Goal: Task Accomplishment & Management: Manage account settings

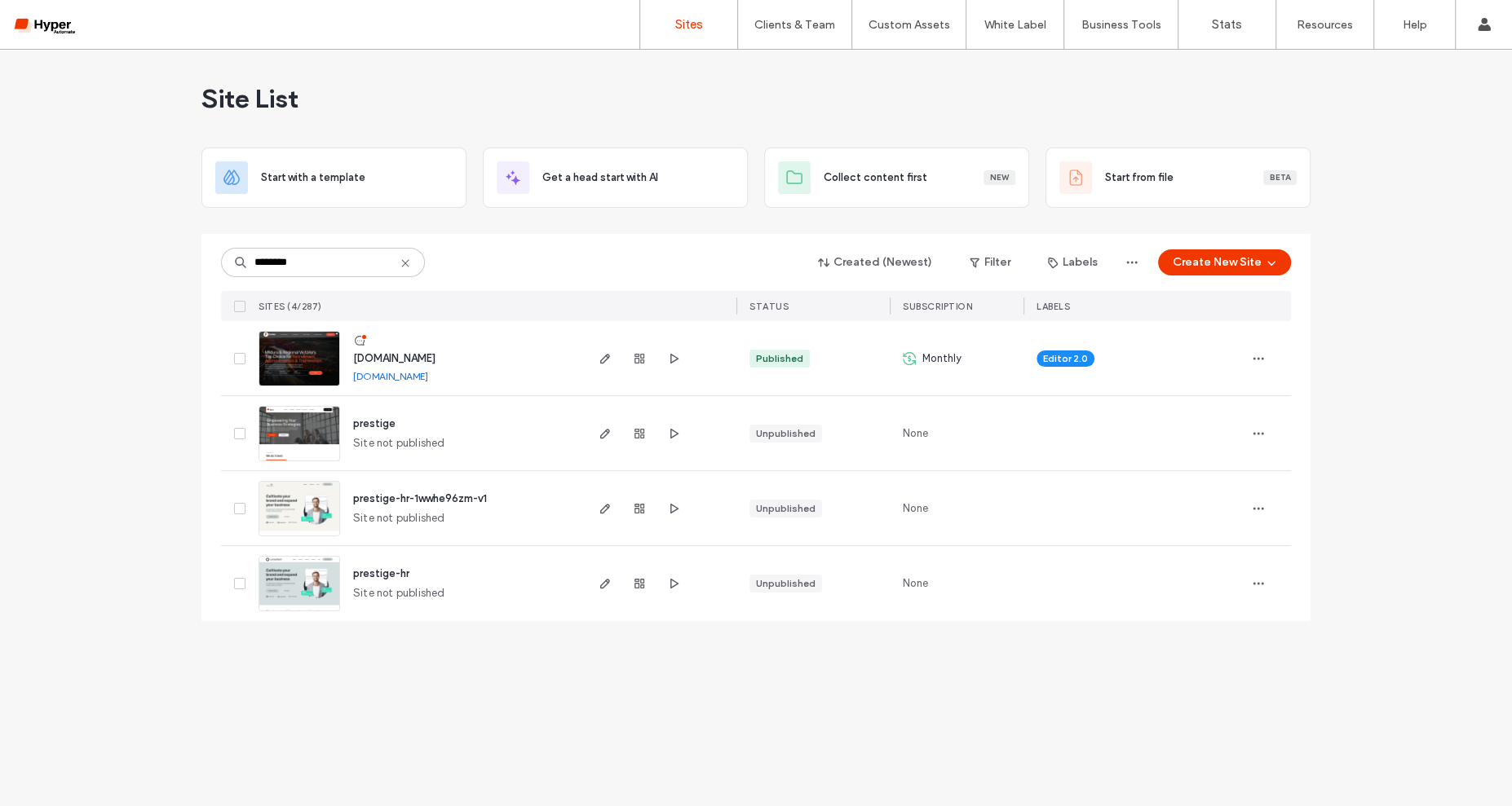
type input "********"
click at [431, 356] on span "www.prestigestaffing.com.au" at bounding box center [394, 358] width 83 height 12
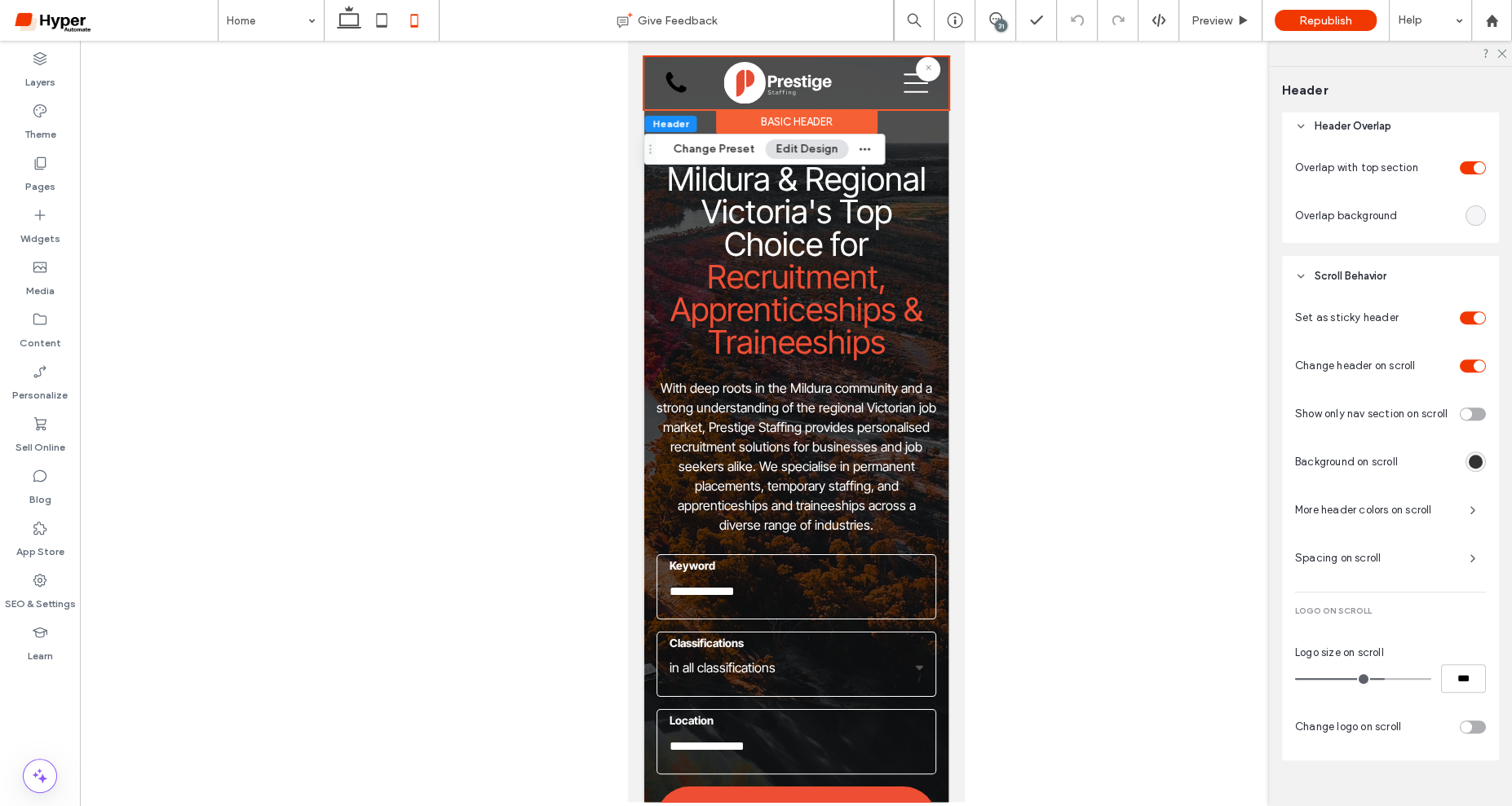
scroll to position [636, 0]
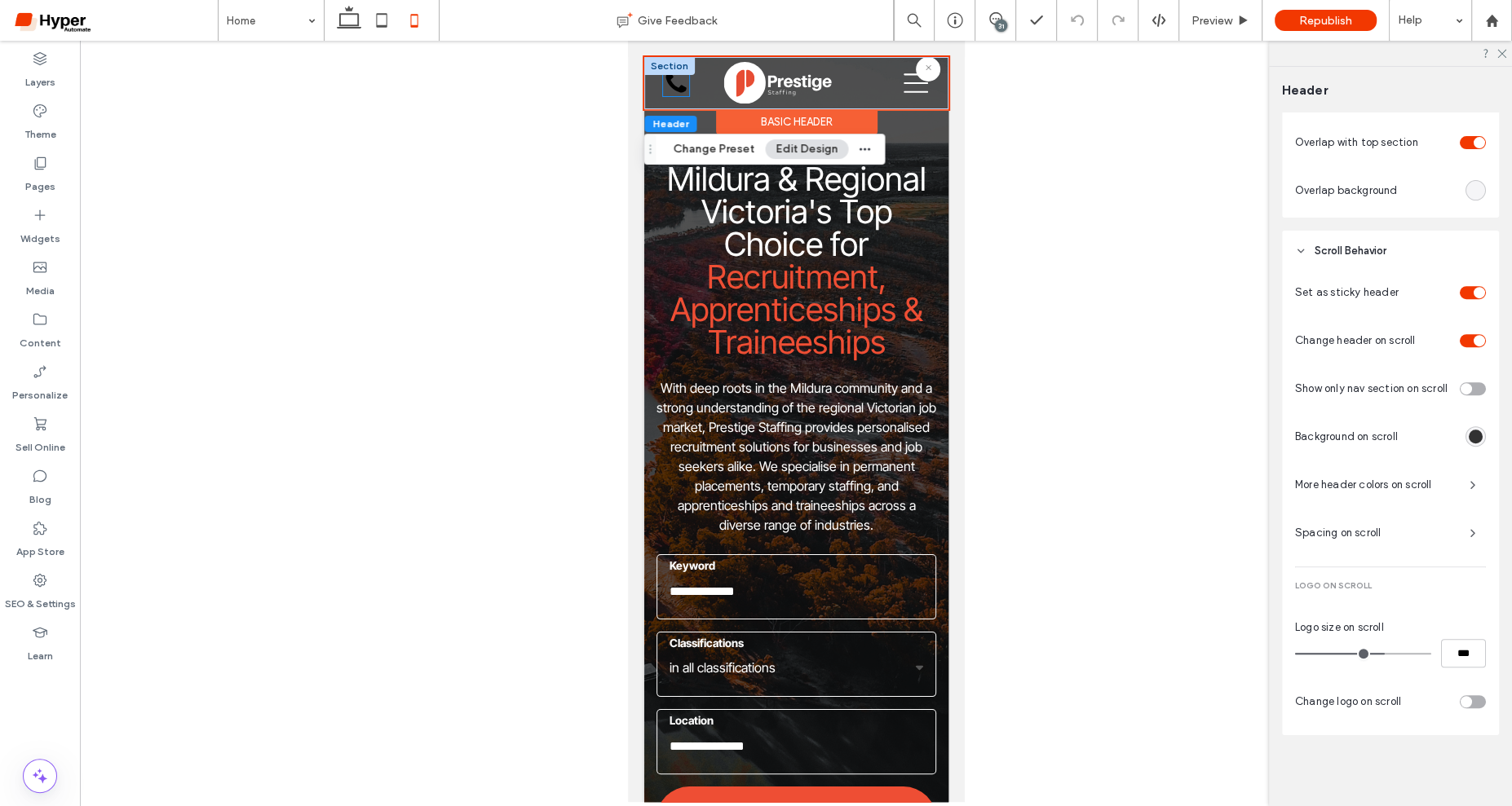
click at [679, 87] on icon at bounding box center [675, 82] width 20 height 20
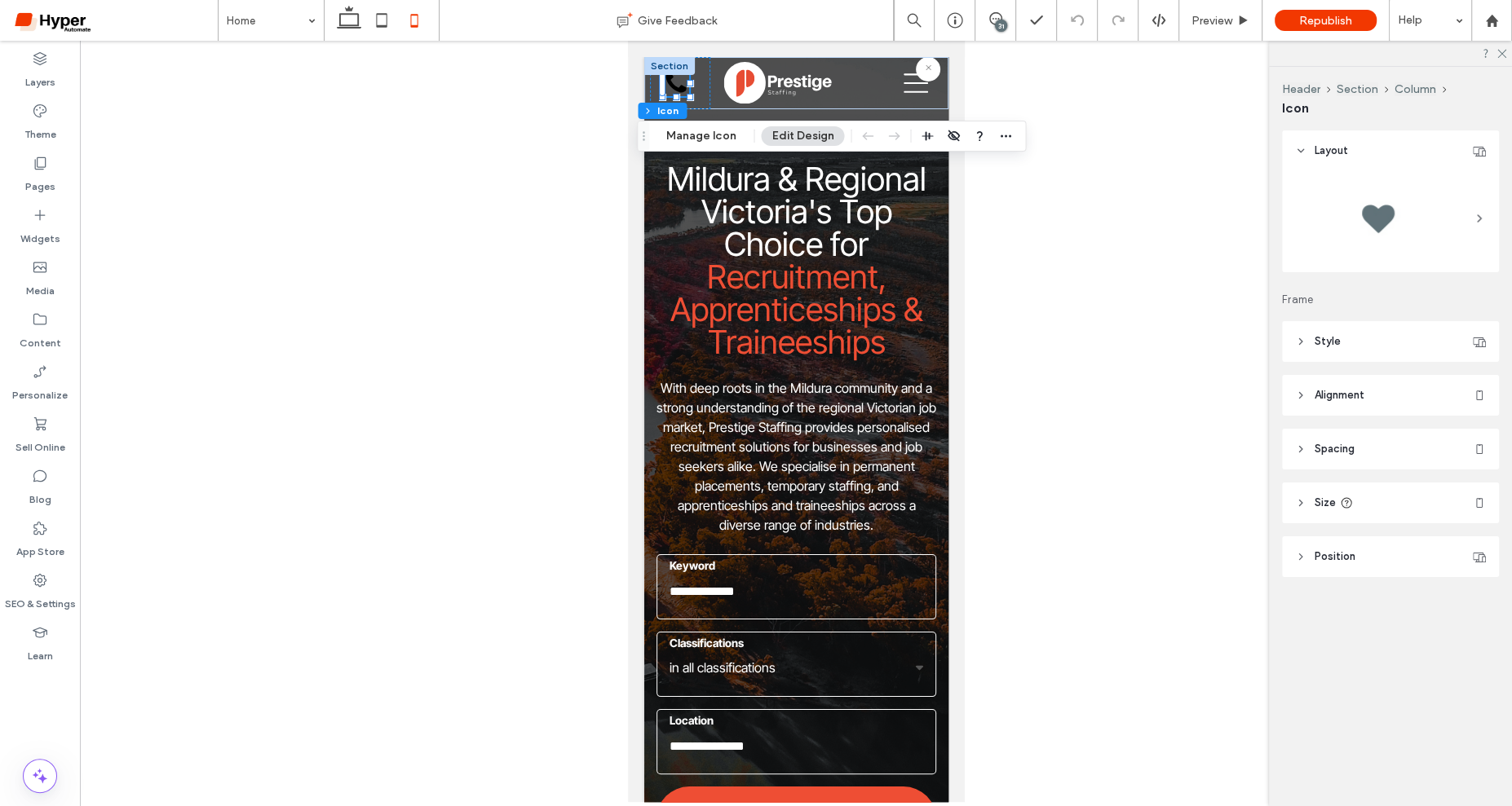
click at [1346, 338] on header "Style" at bounding box center [1390, 342] width 217 height 41
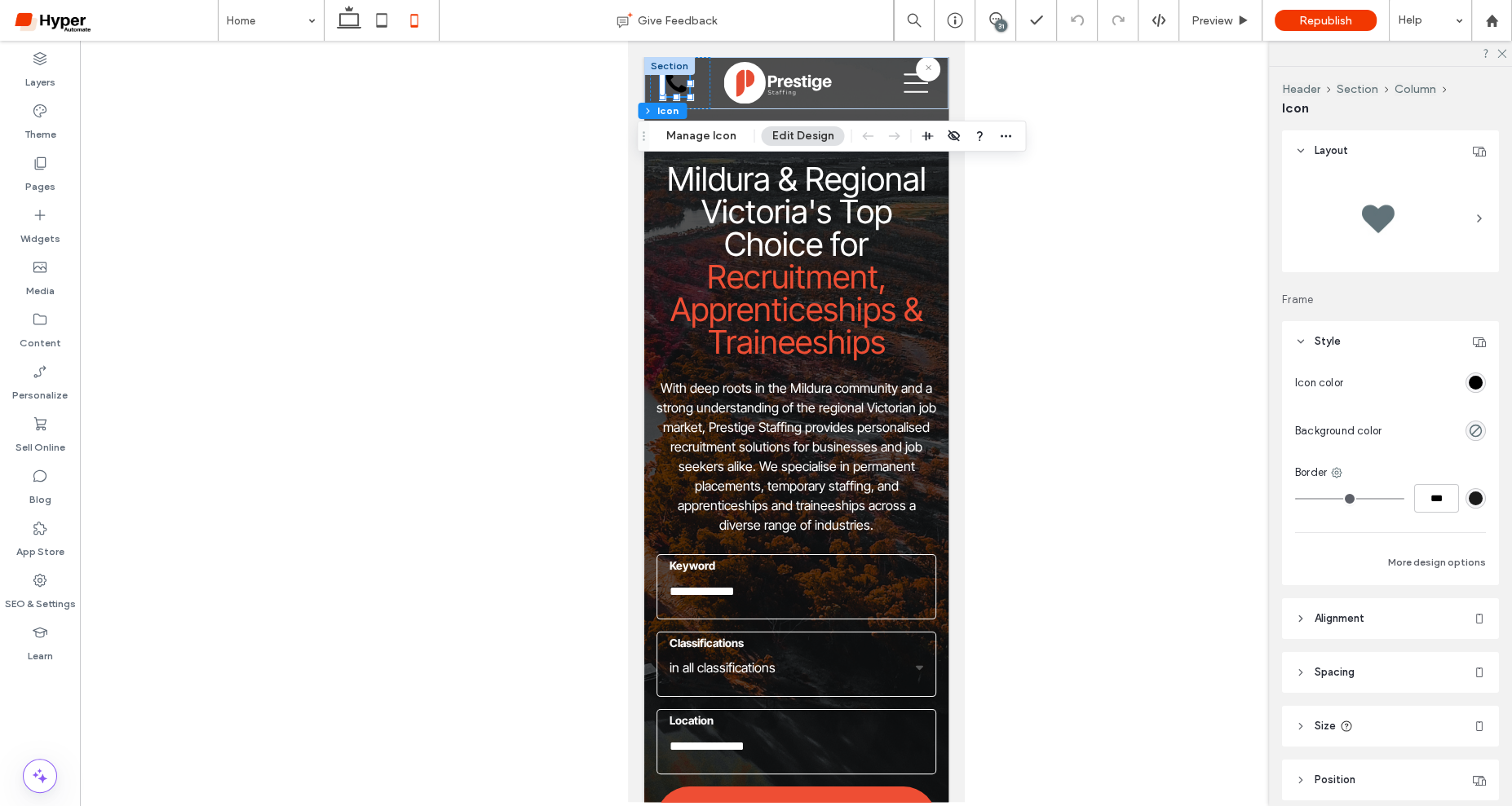
click at [1479, 386] on div "rgb(0, 0, 0)" at bounding box center [1475, 383] width 14 height 14
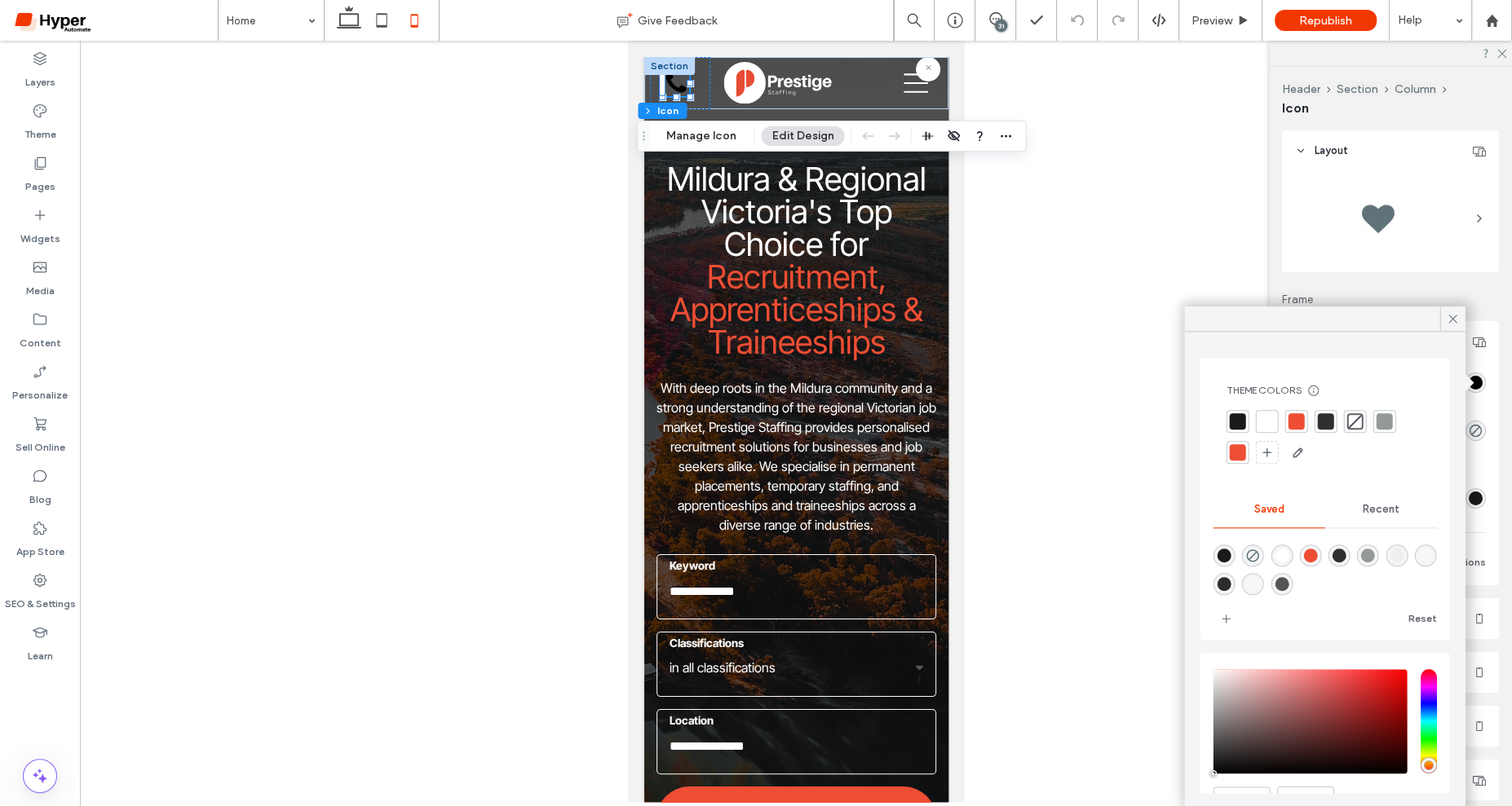
click at [1288, 419] on div at bounding box center [1296, 422] width 16 height 16
click at [1163, 286] on div at bounding box center [796, 421] width 1432 height 761
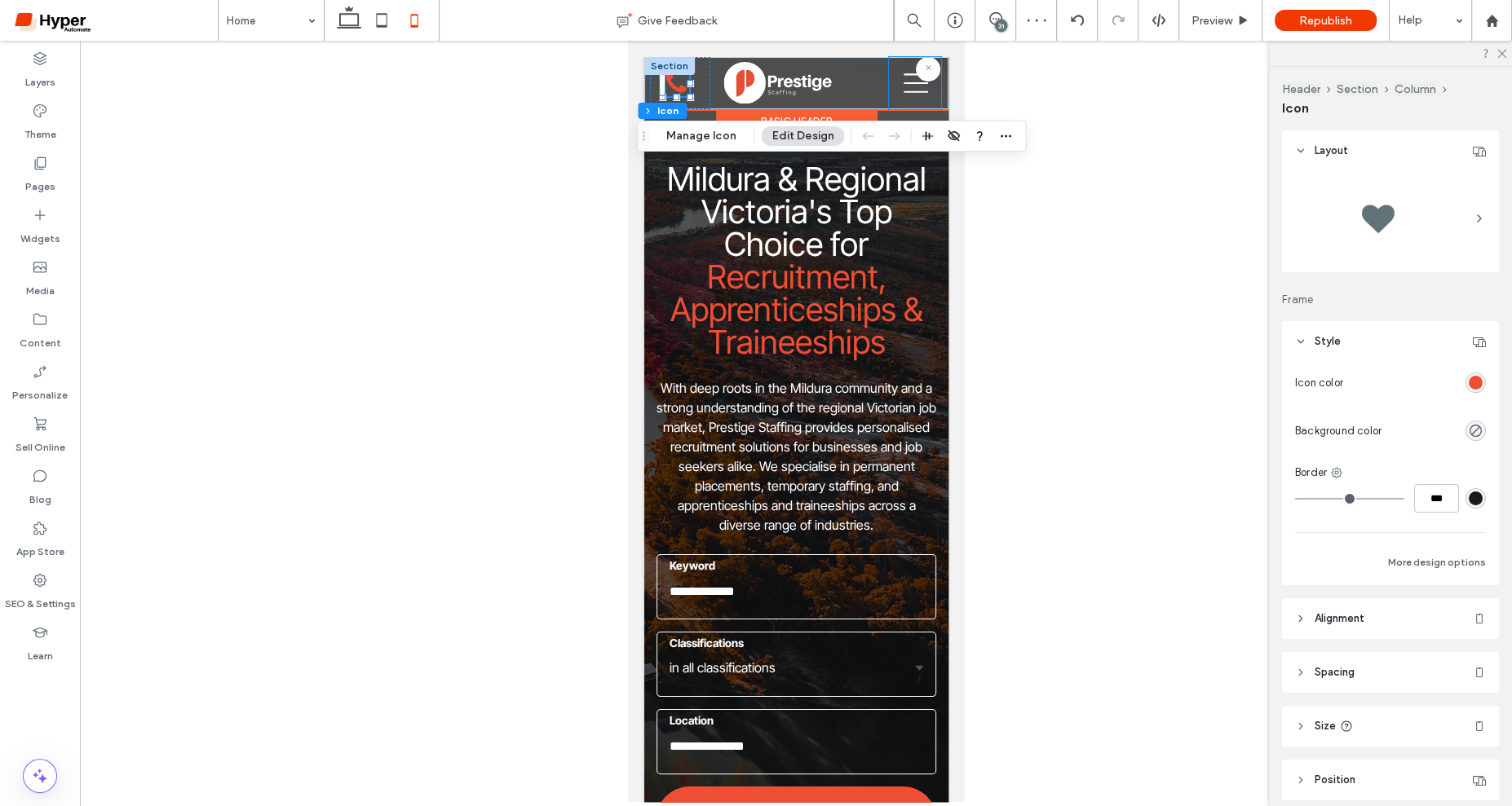
click at [929, 88] on div at bounding box center [915, 84] width 52 height 52
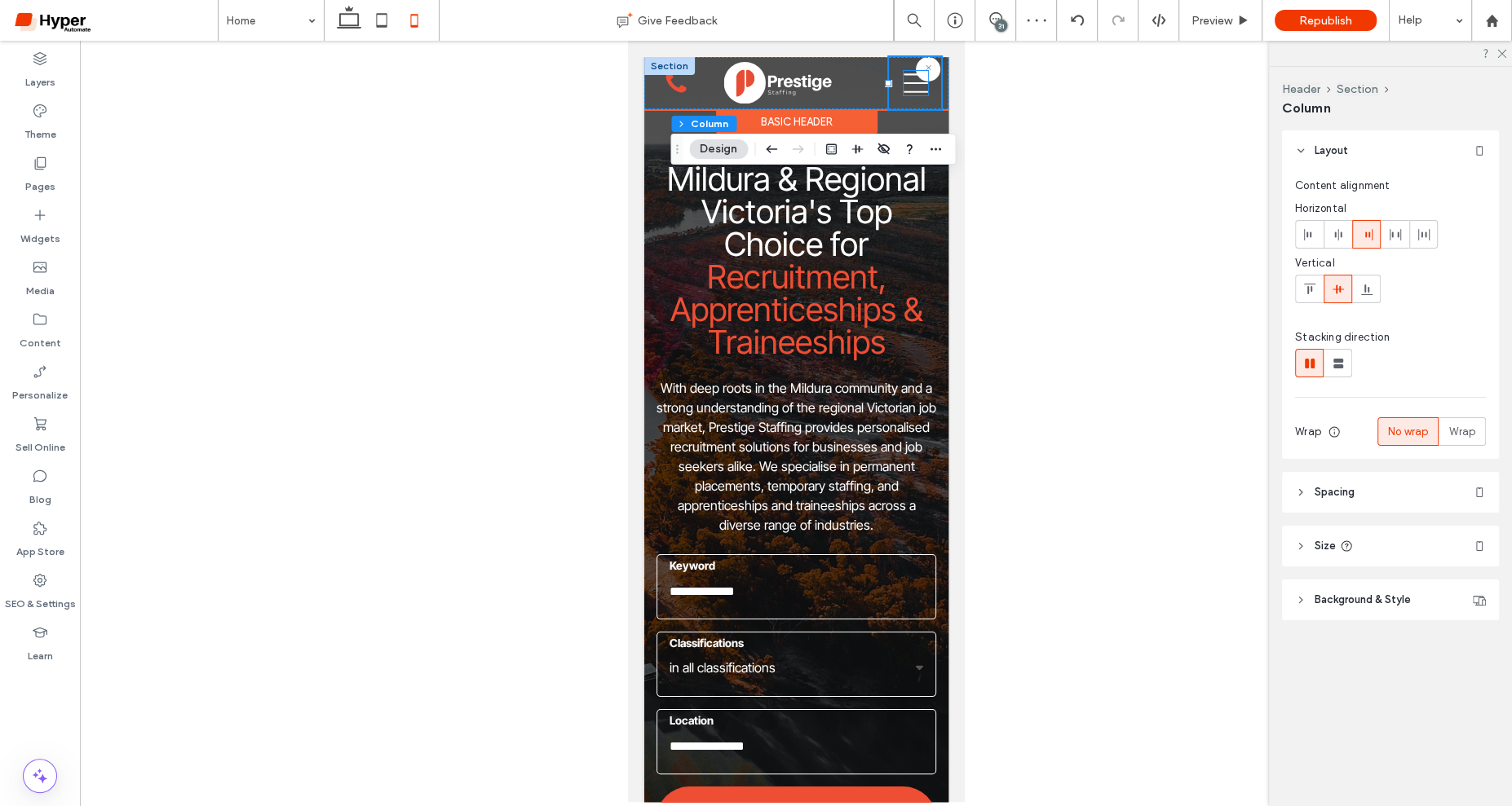
click at [915, 87] on icon at bounding box center [915, 84] width 25 height 25
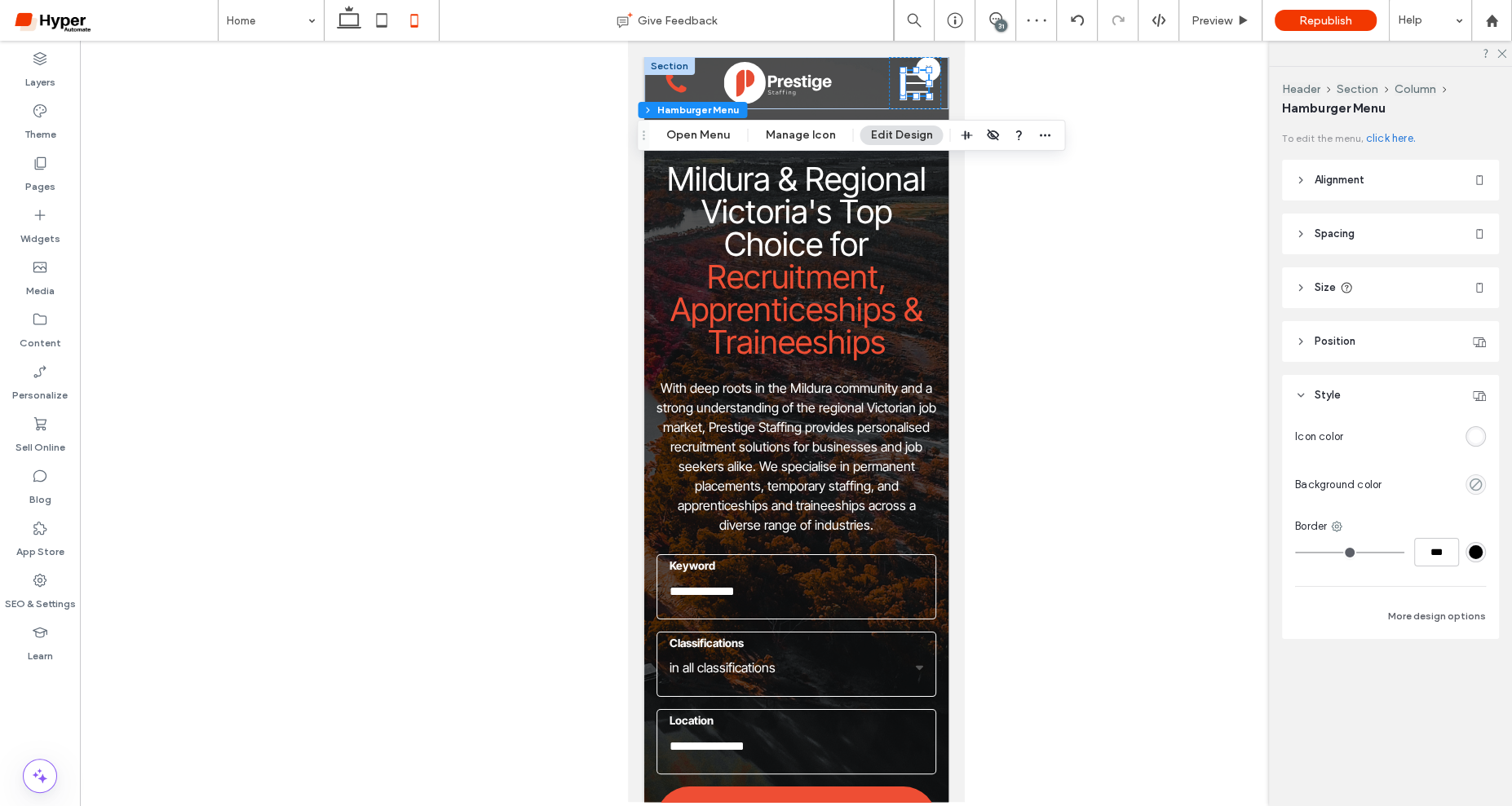
click at [706, 145] on div "Header Section Column Hamburger Menu Open Menu Manage Icon Edit Design" at bounding box center [851, 135] width 428 height 31
click at [711, 134] on button "Open Menu" at bounding box center [697, 135] width 84 height 20
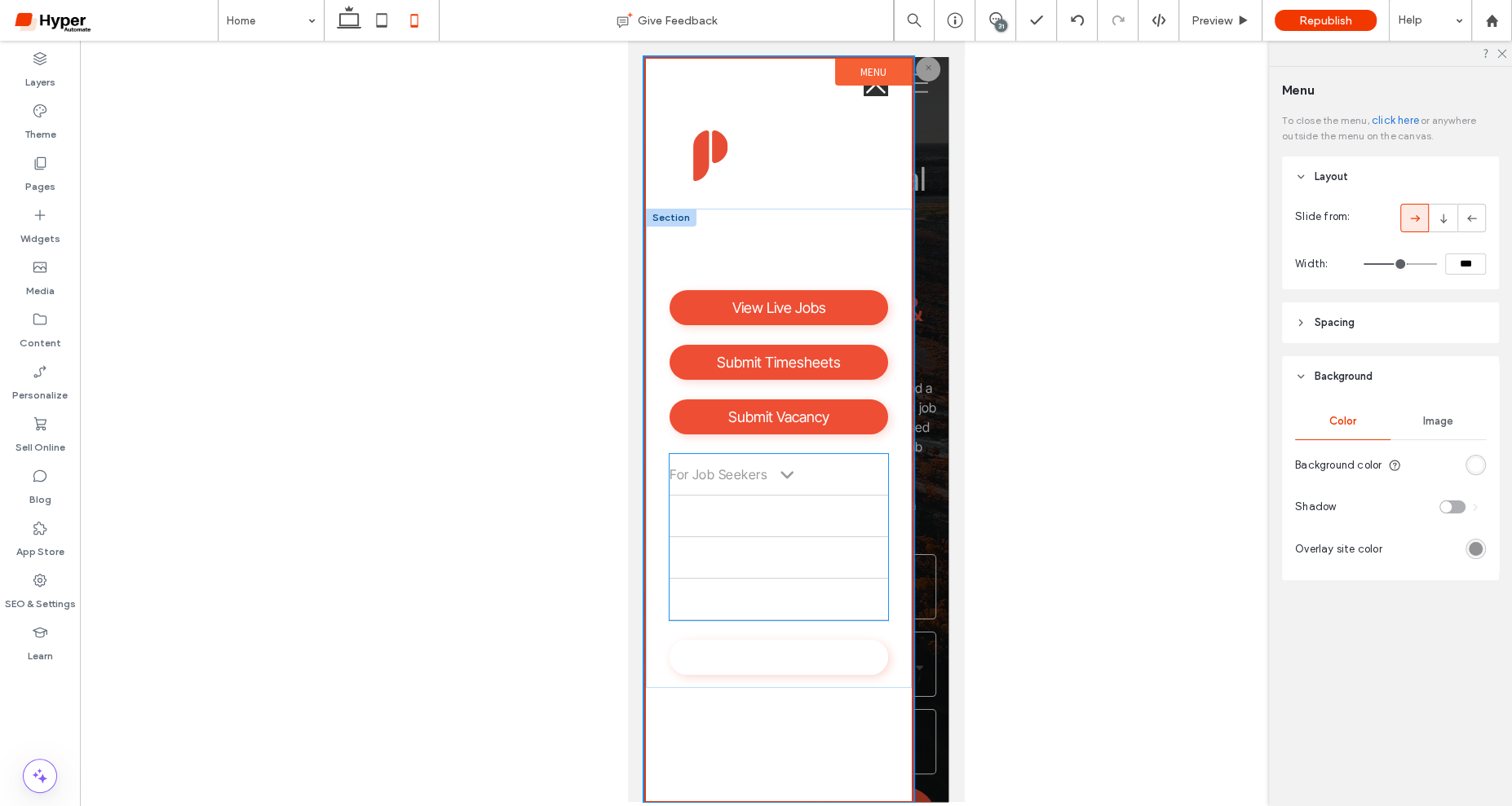
click at [754, 477] on span "For Job Seekers" at bounding box center [729, 474] width 122 height 16
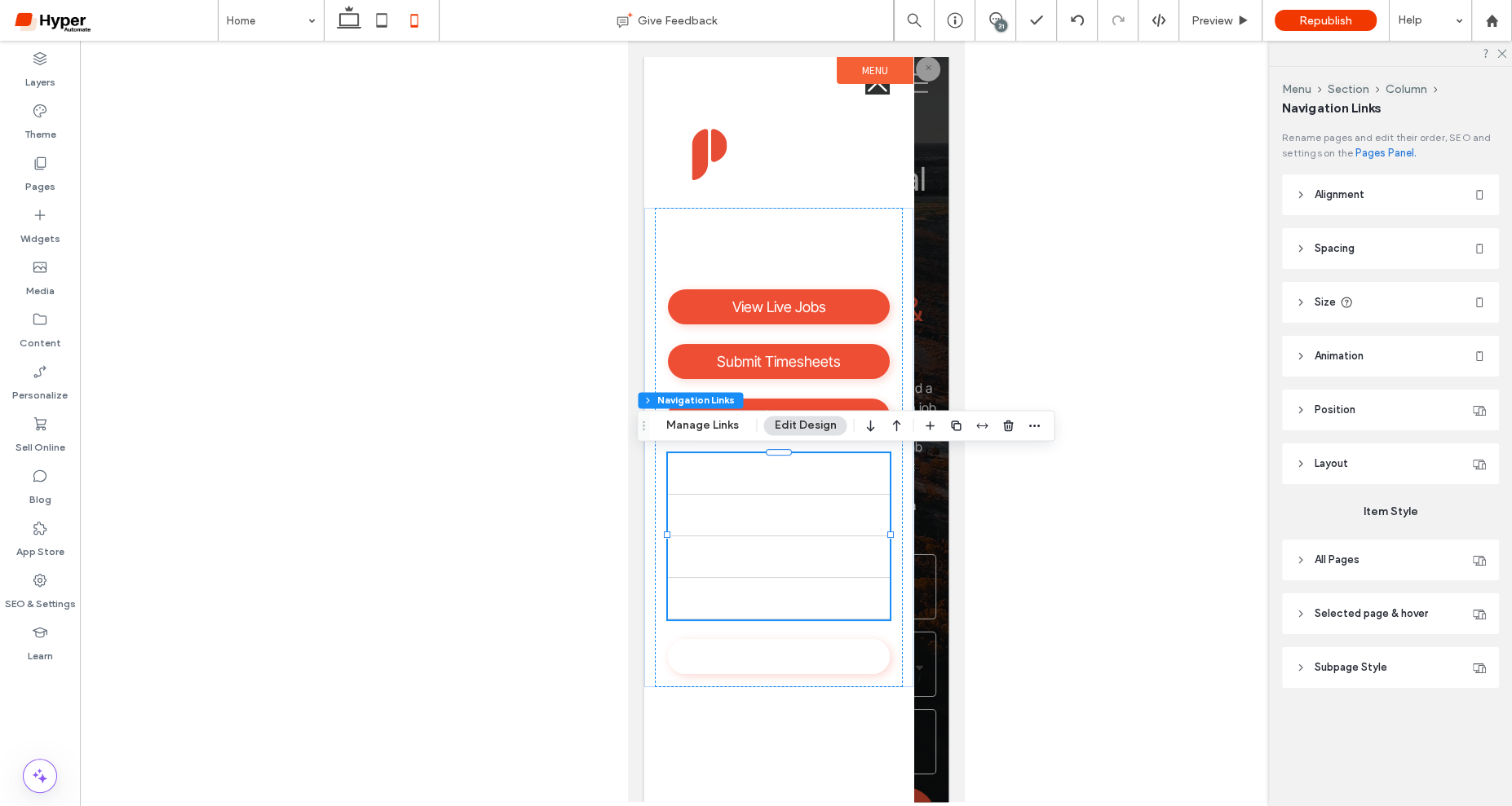
click at [796, 432] on button "Edit Design" at bounding box center [805, 426] width 84 height 20
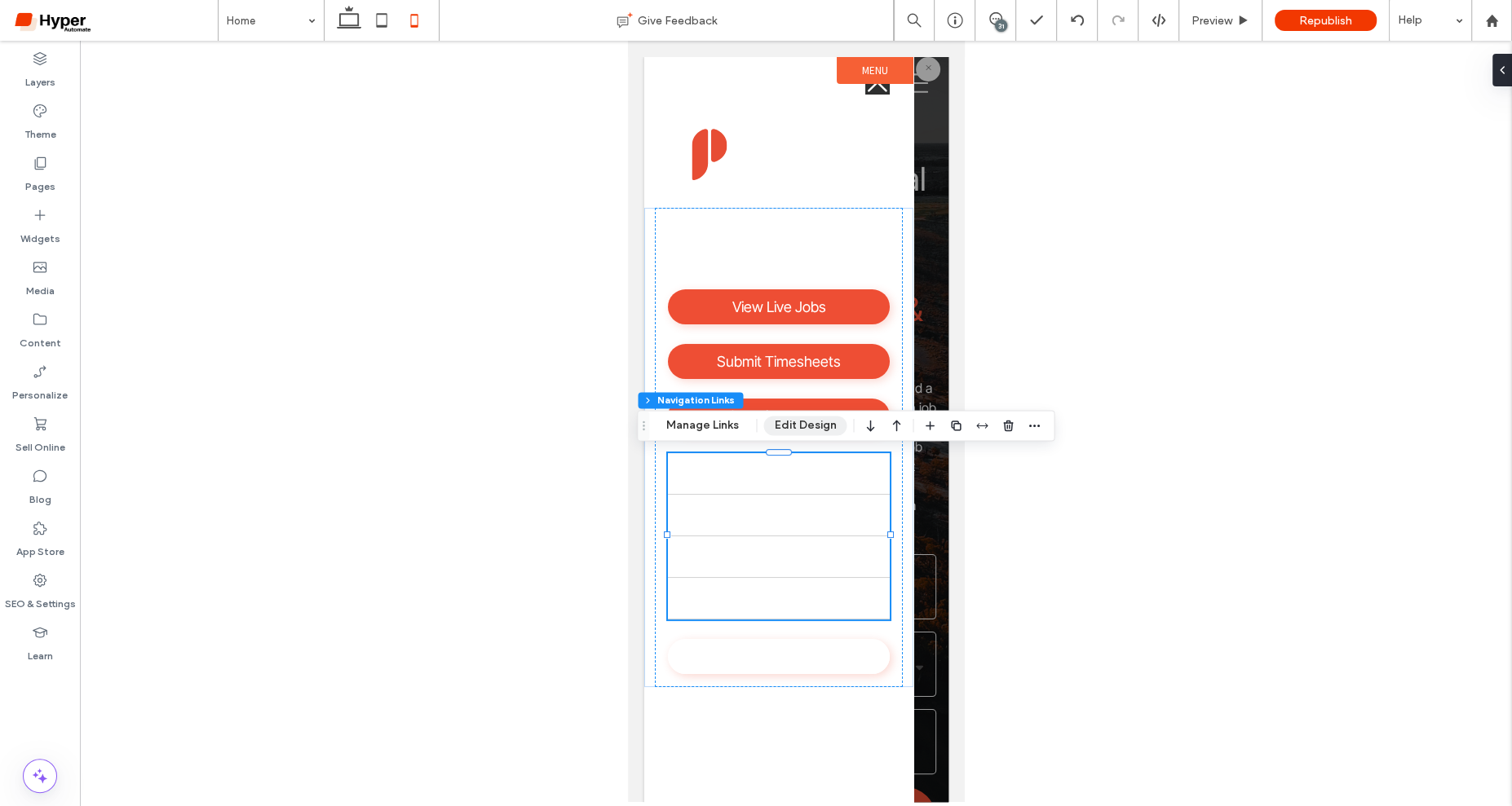
click at [791, 425] on button "Edit Design" at bounding box center [805, 426] width 84 height 20
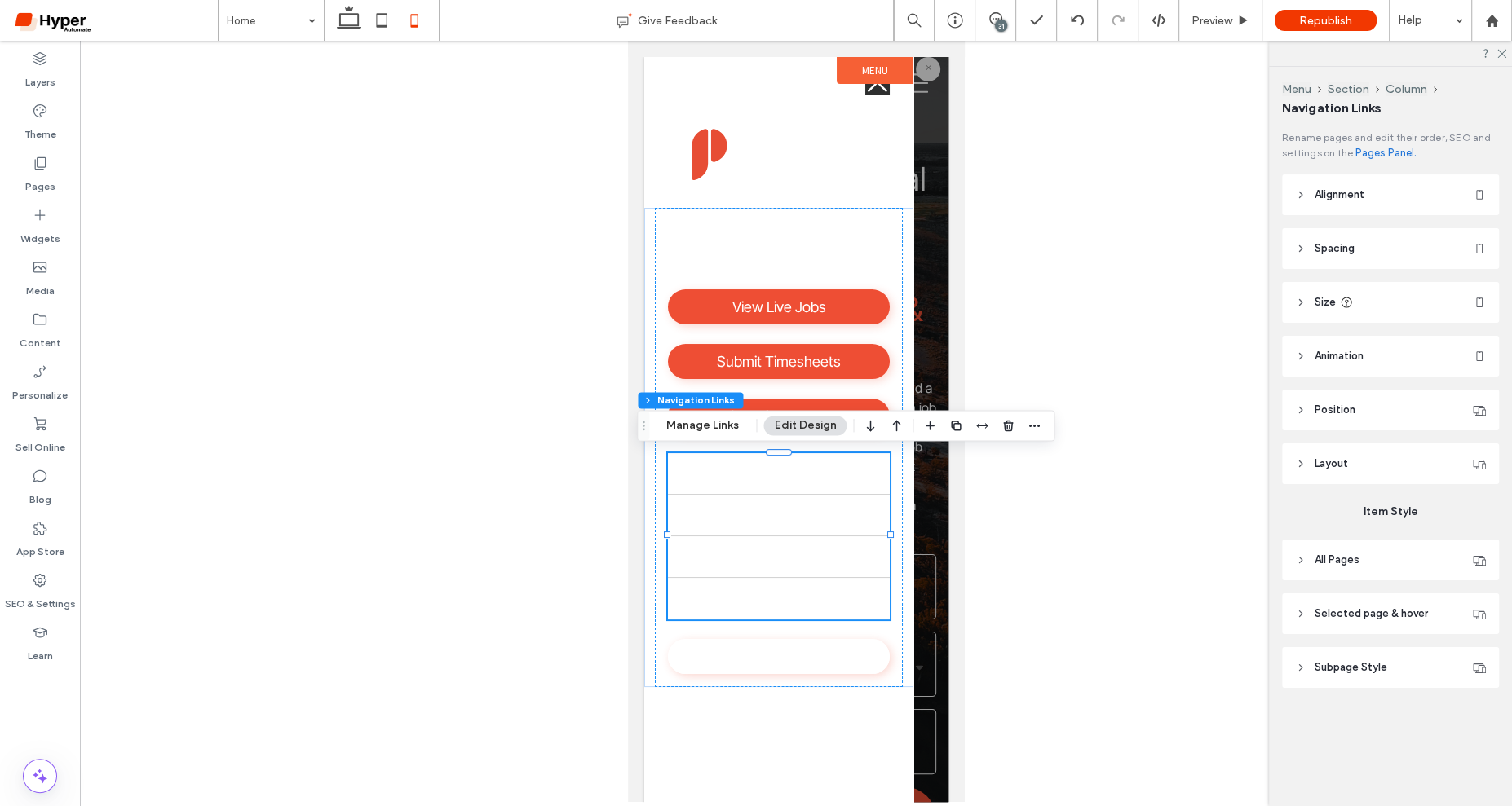
click at [1343, 471] on span "Layout" at bounding box center [1331, 464] width 34 height 16
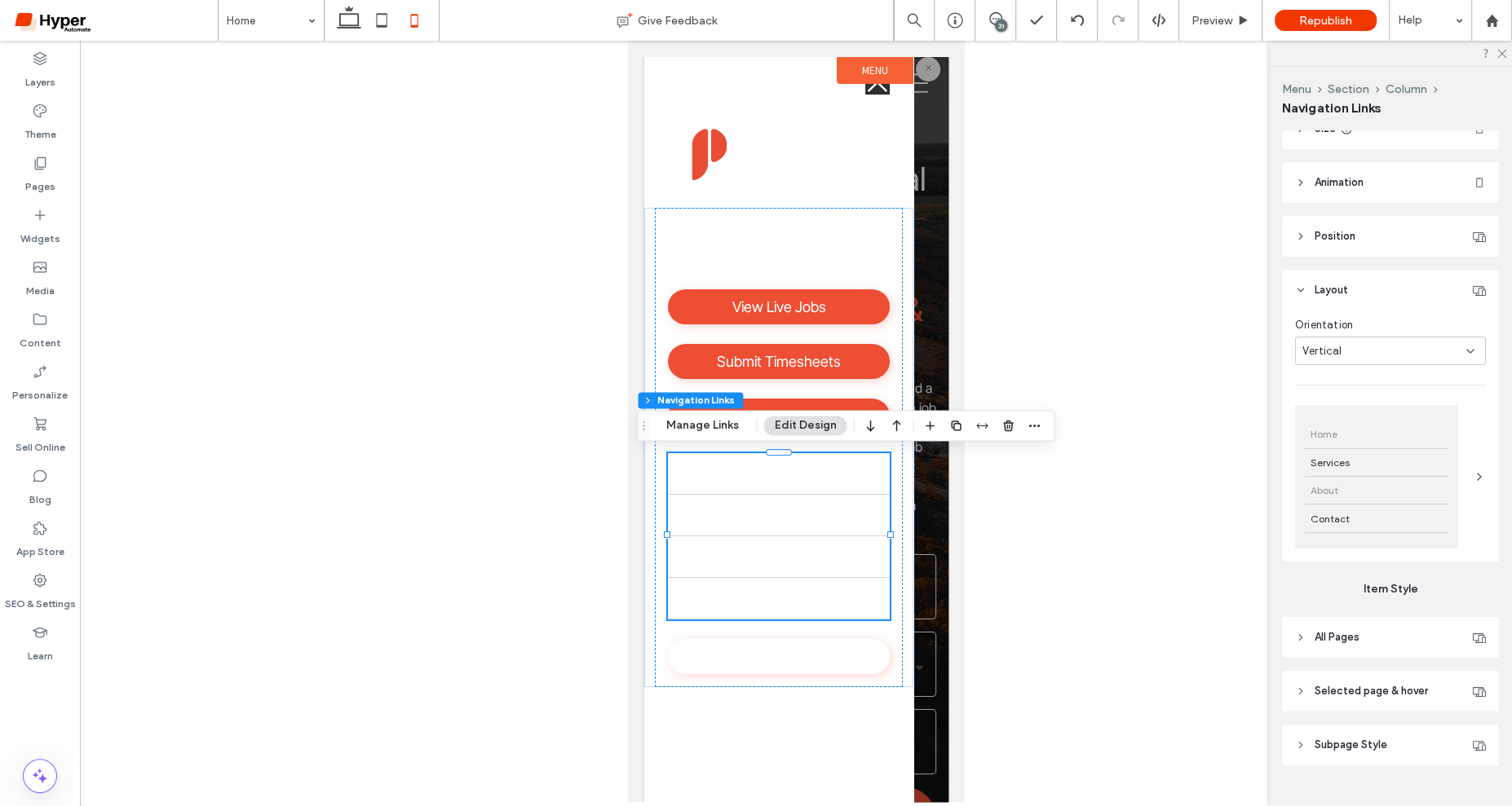
click at [1362, 654] on header "All Pages" at bounding box center [1390, 637] width 217 height 41
type input "*"
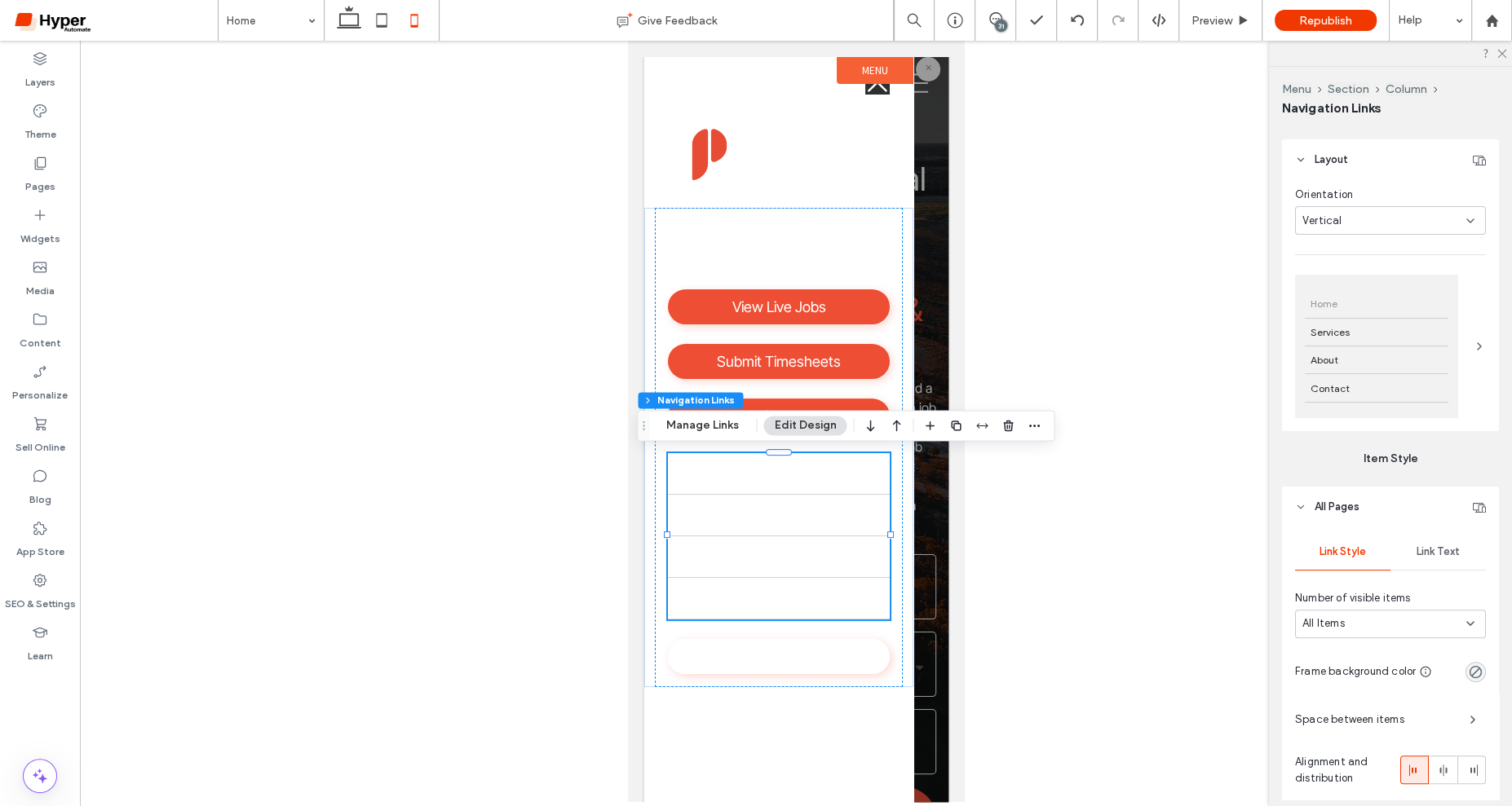
scroll to position [310, 0]
click at [1428, 550] on span "Link Text" at bounding box center [1438, 546] width 43 height 13
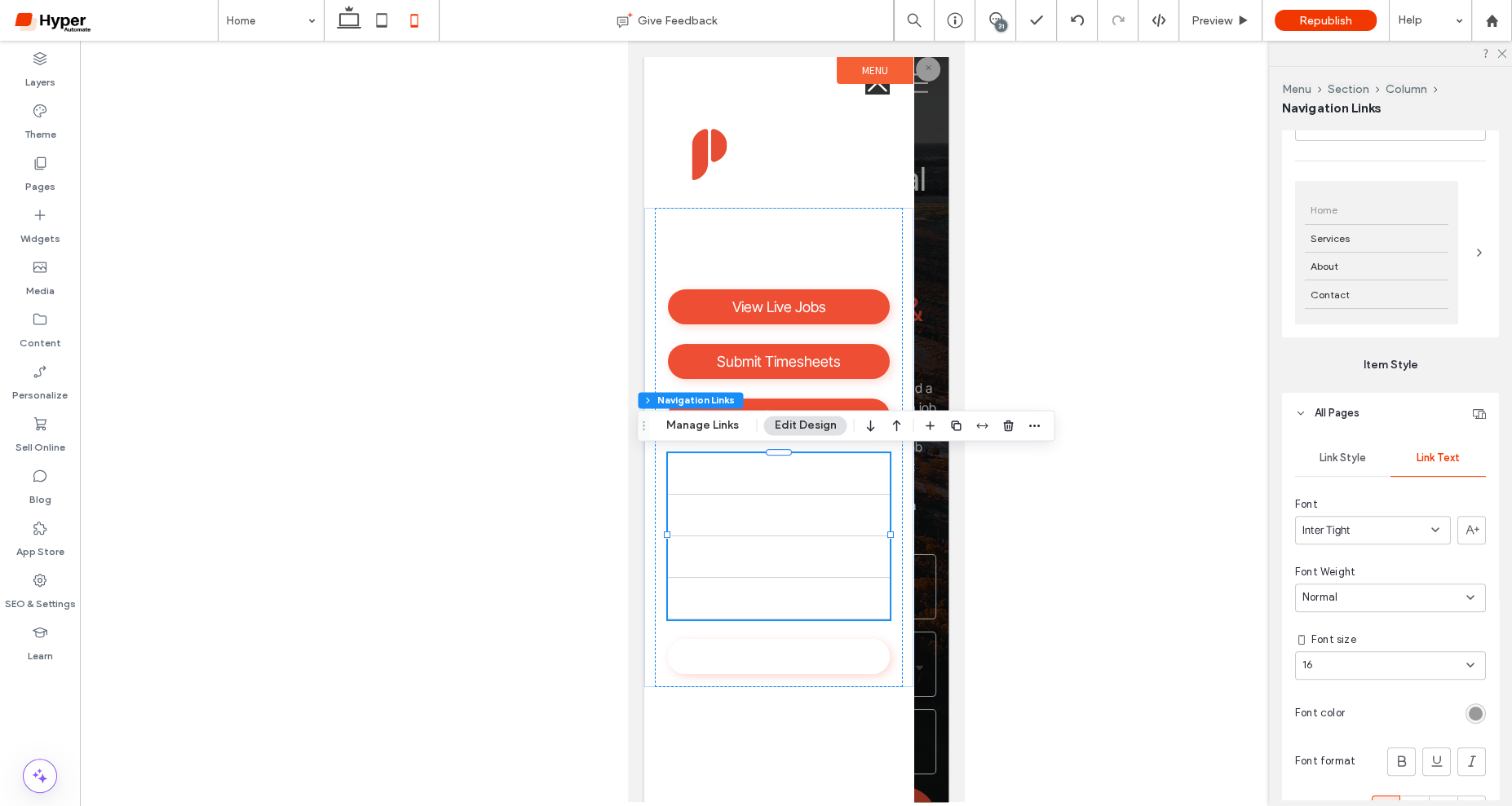
scroll to position [442, 0]
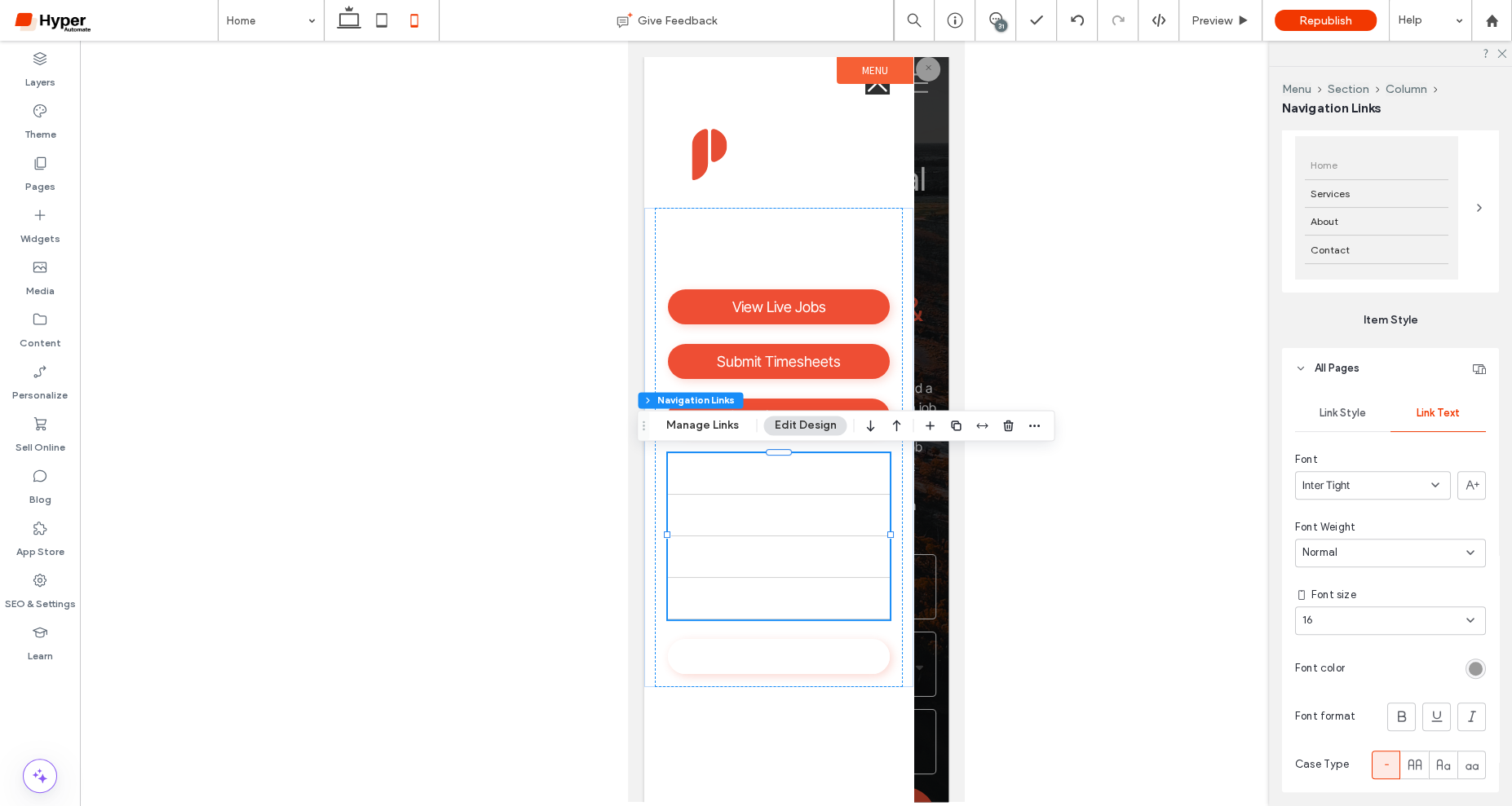
click at [1481, 668] on div "rgb(154, 154, 154)" at bounding box center [1475, 668] width 14 height 14
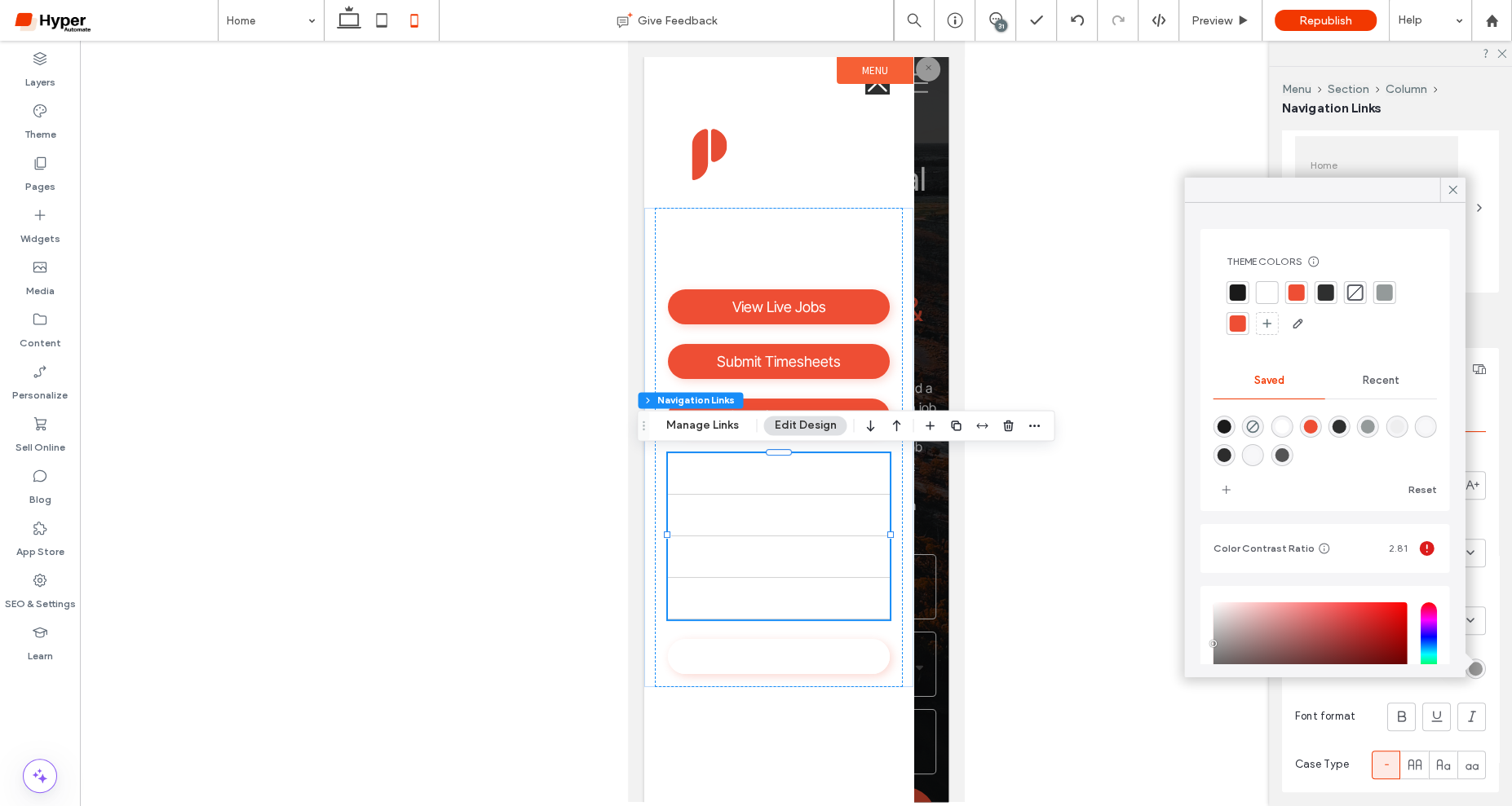
click at [1296, 288] on div at bounding box center [1296, 292] width 16 height 16
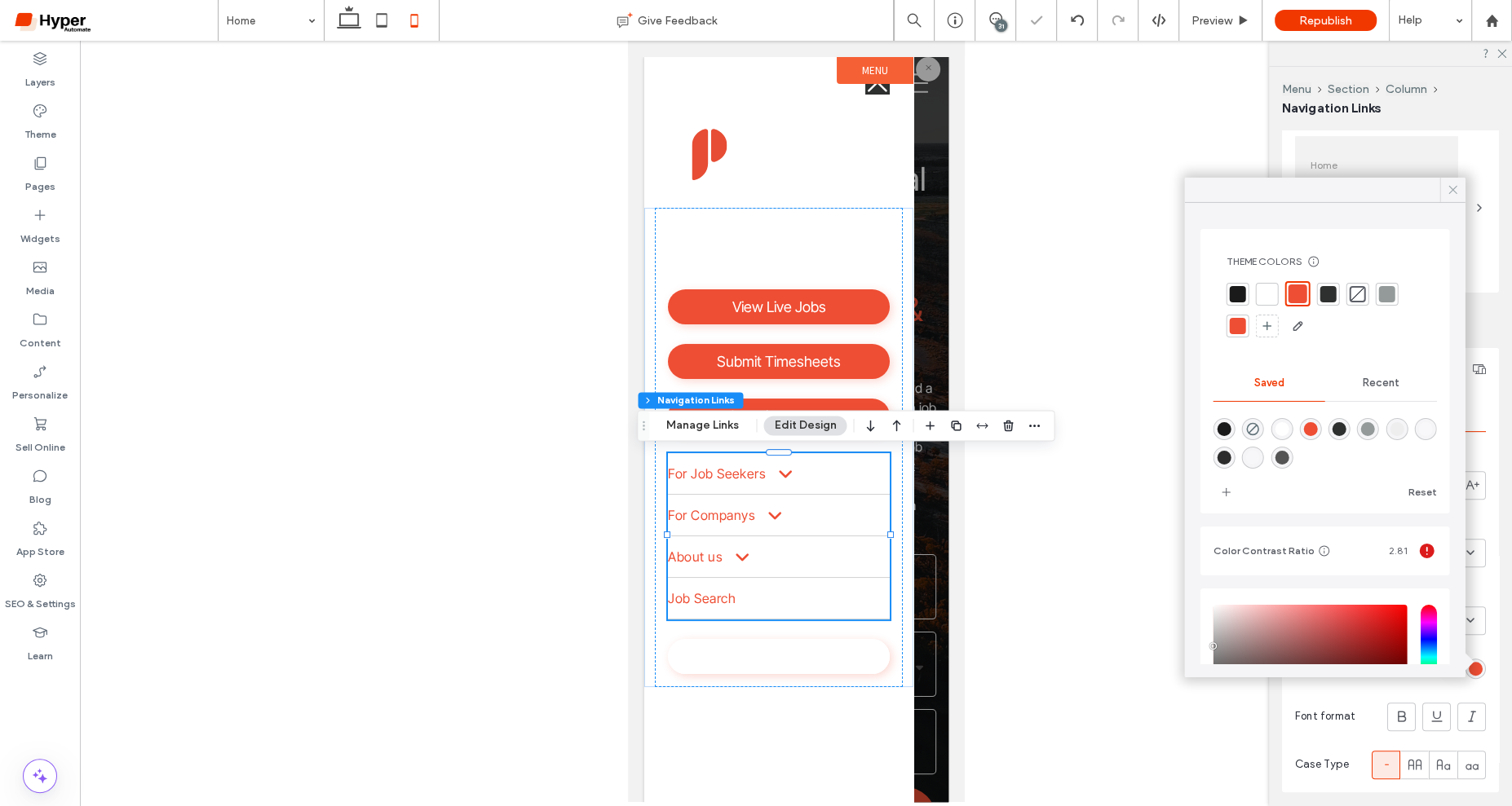
click at [1453, 187] on icon at bounding box center [1453, 190] width 15 height 15
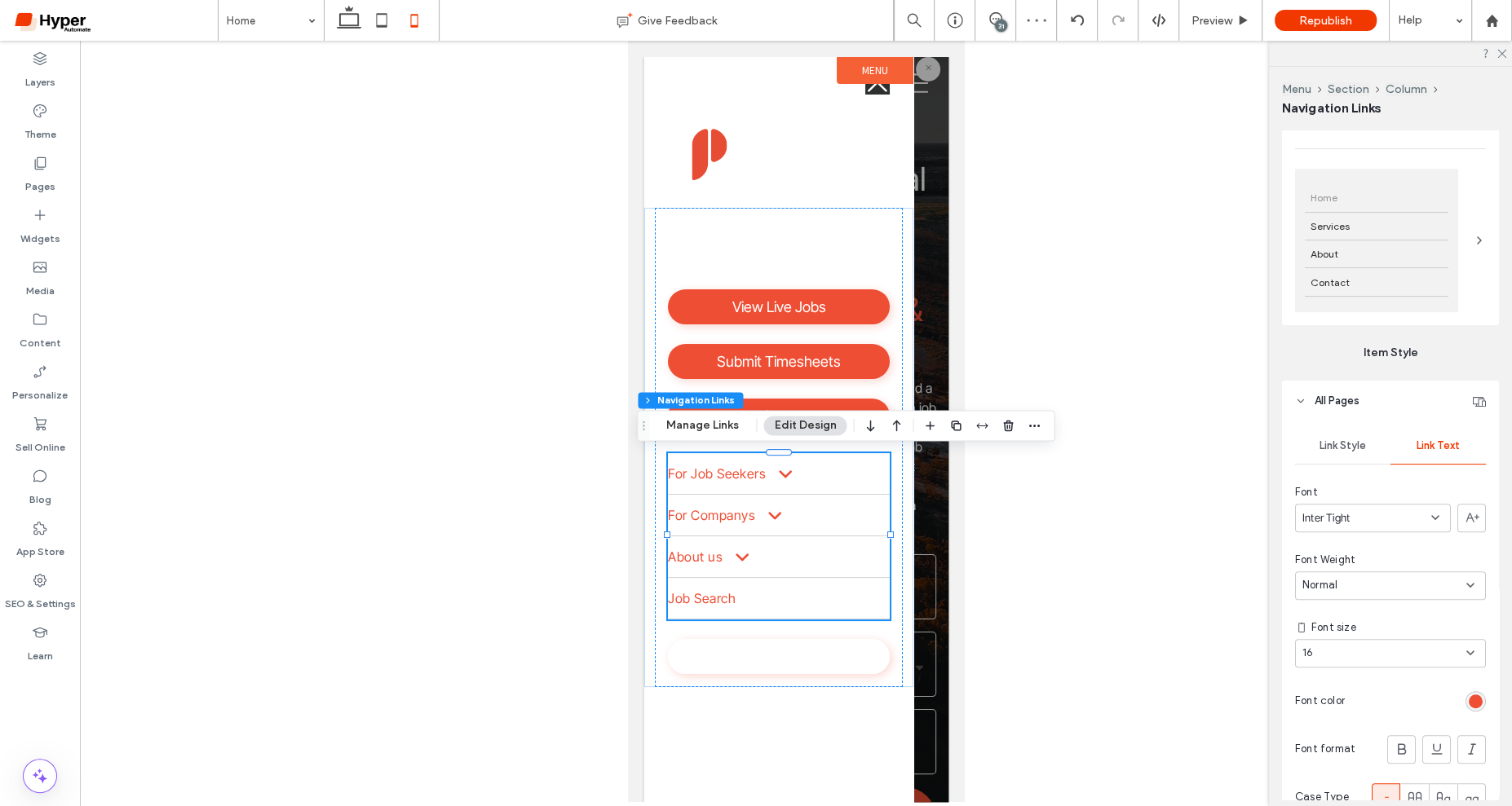
scroll to position [382, 0]
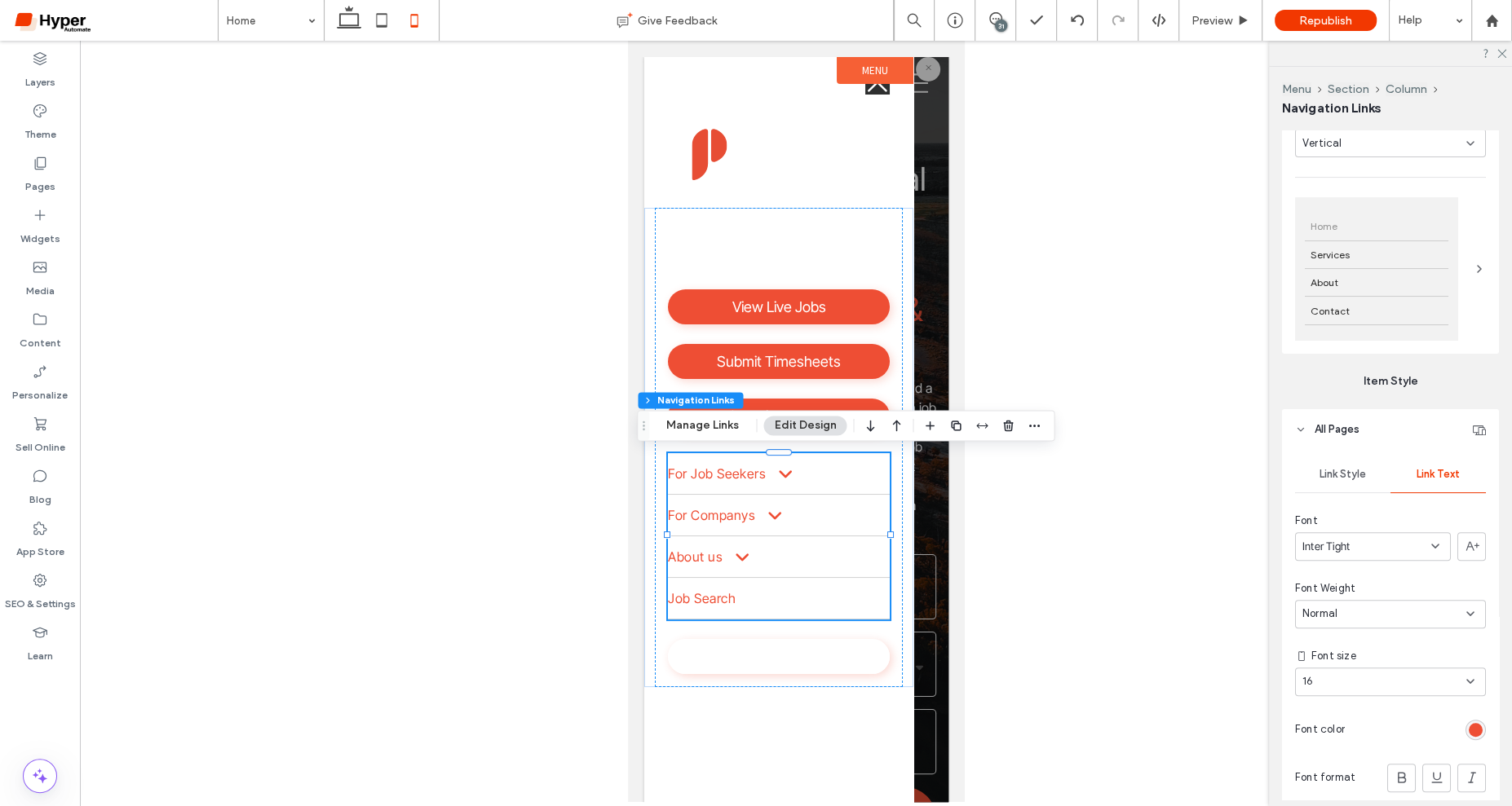
click at [1357, 473] on span "Link Style" at bounding box center [1342, 474] width 47 height 13
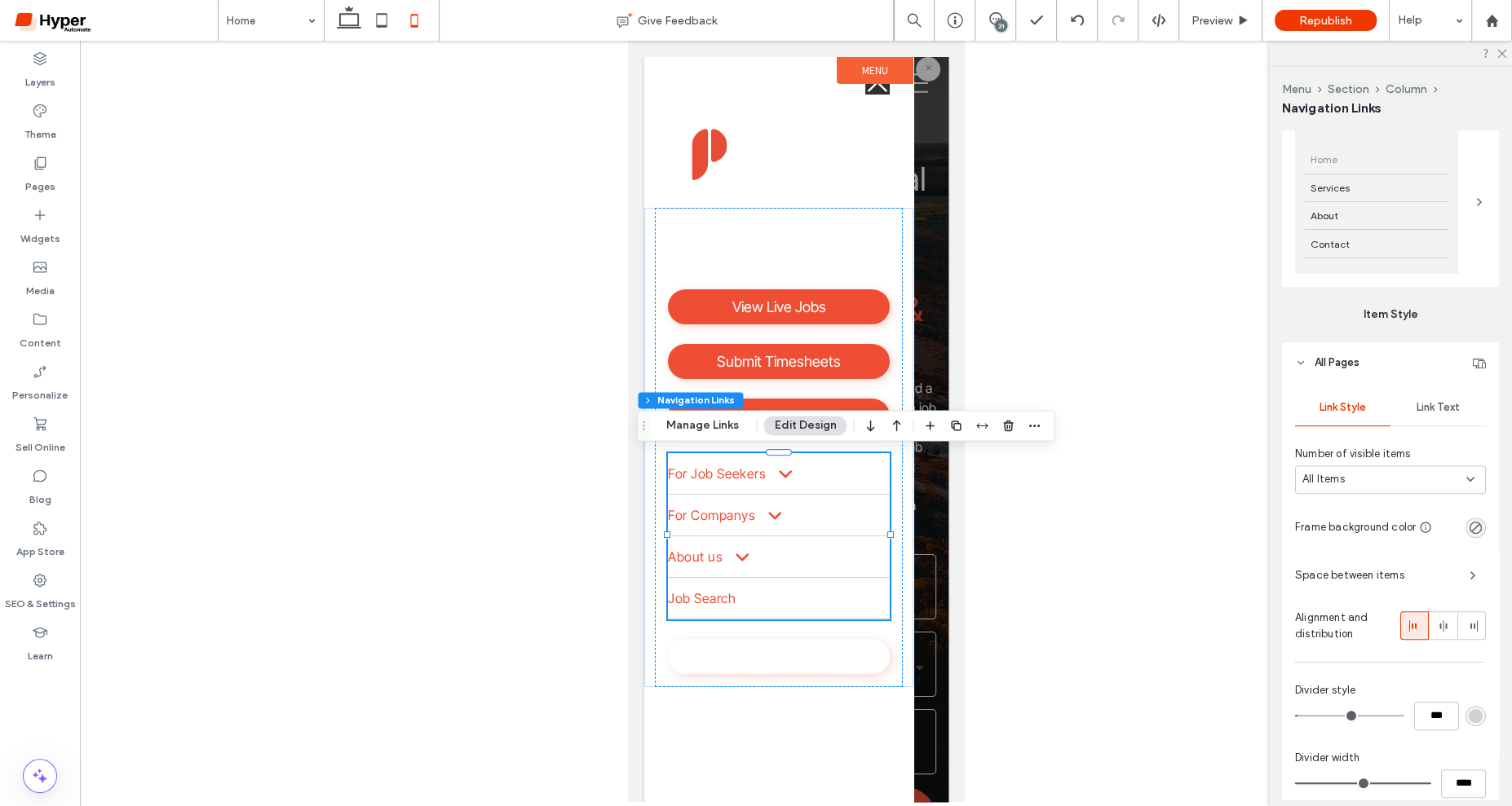
type input "*"
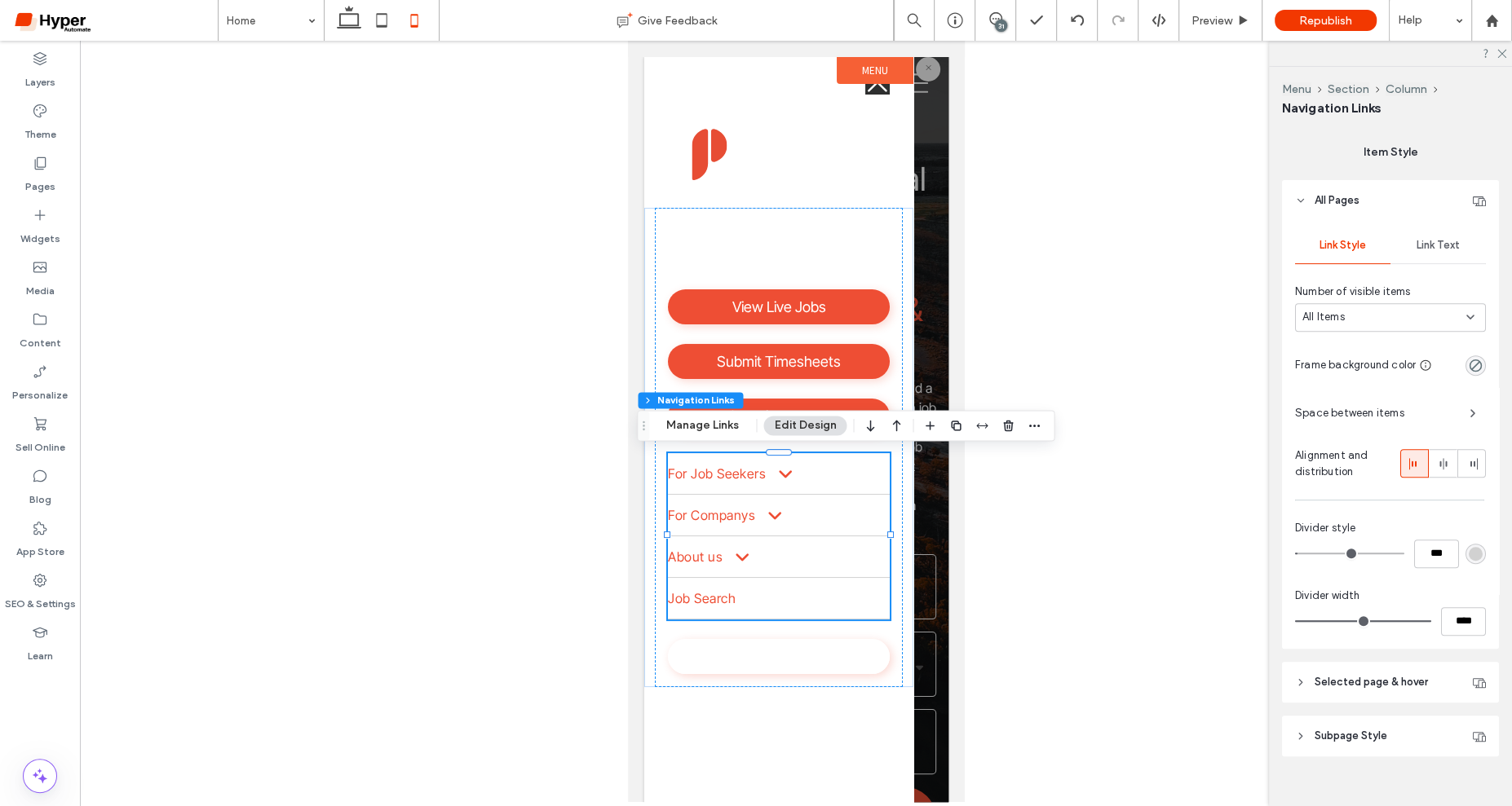
scroll to position [607, 0]
click at [775, 473] on span at bounding box center [777, 473] width 31 height 17
click at [784, 480] on span at bounding box center [777, 473] width 31 height 17
click at [1229, 22] on span "Preview" at bounding box center [1212, 20] width 41 height 14
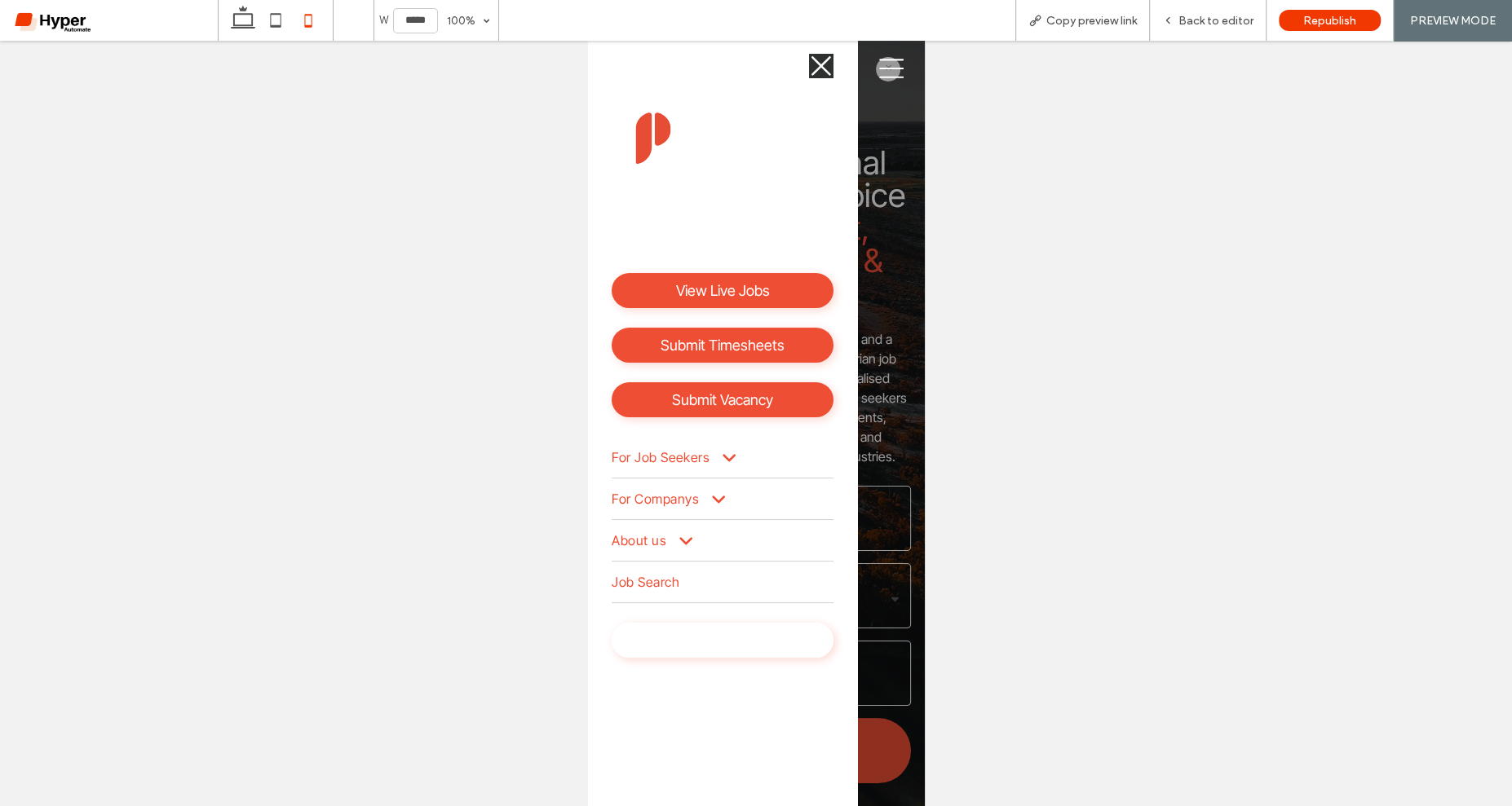
click at [715, 462] on span at bounding box center [721, 457] width 31 height 17
click at [1180, 32] on div "Back to editor" at bounding box center [1208, 20] width 116 height 41
click at [1218, 20] on span "Back to editor" at bounding box center [1216, 20] width 75 height 14
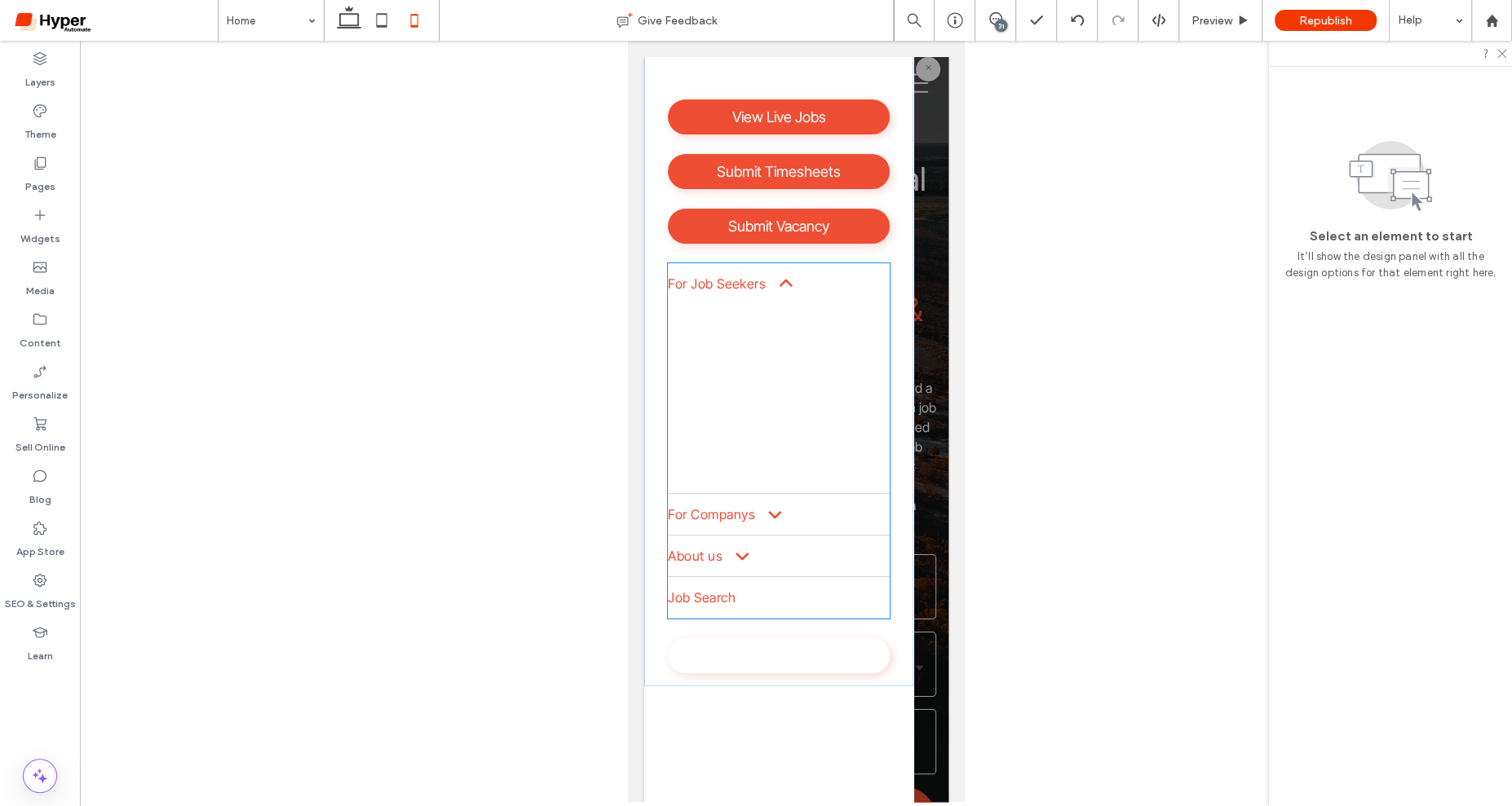
scroll to position [212, 0]
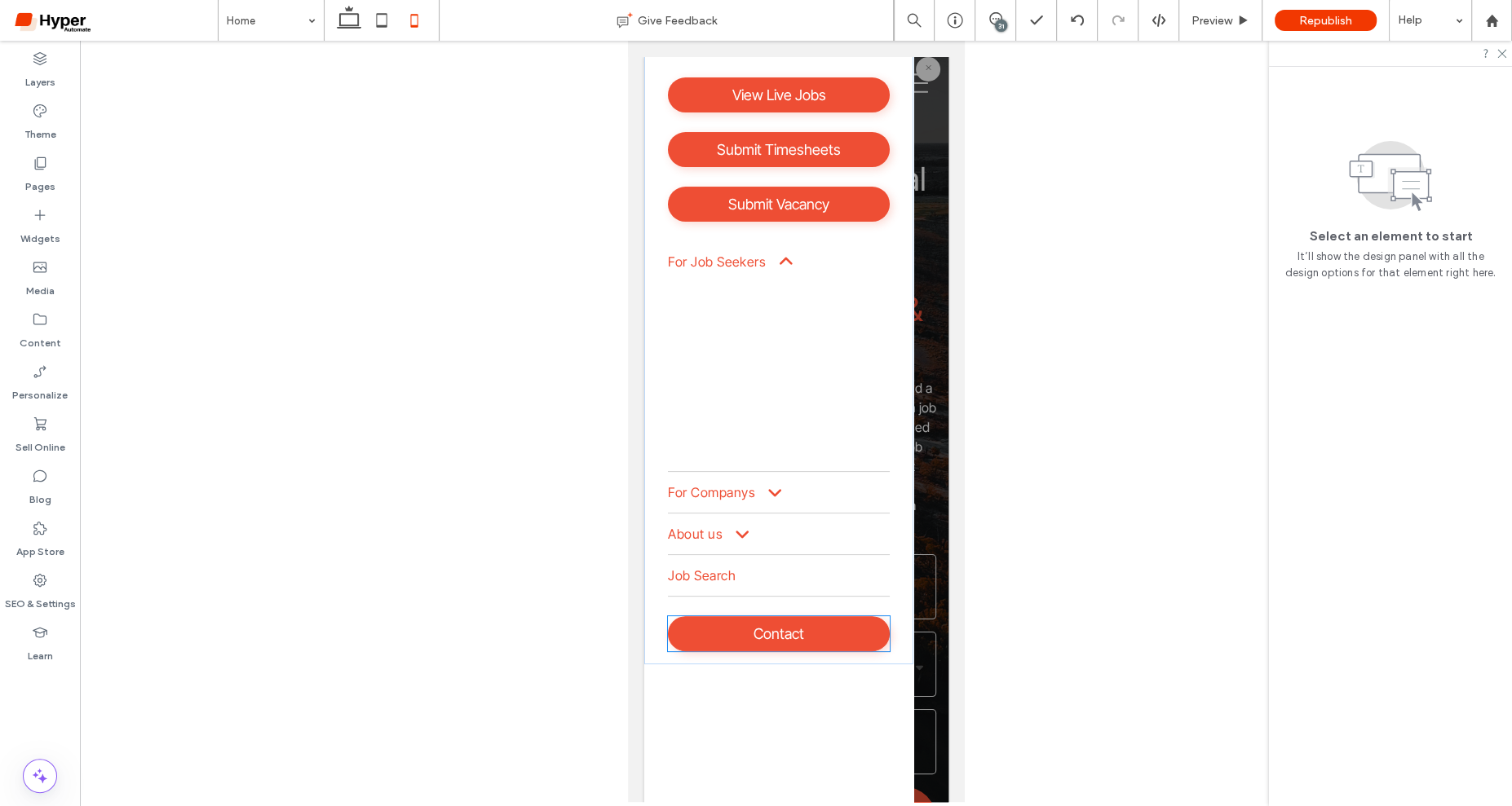
click at [765, 625] on span "Contact" at bounding box center [779, 633] width 51 height 17
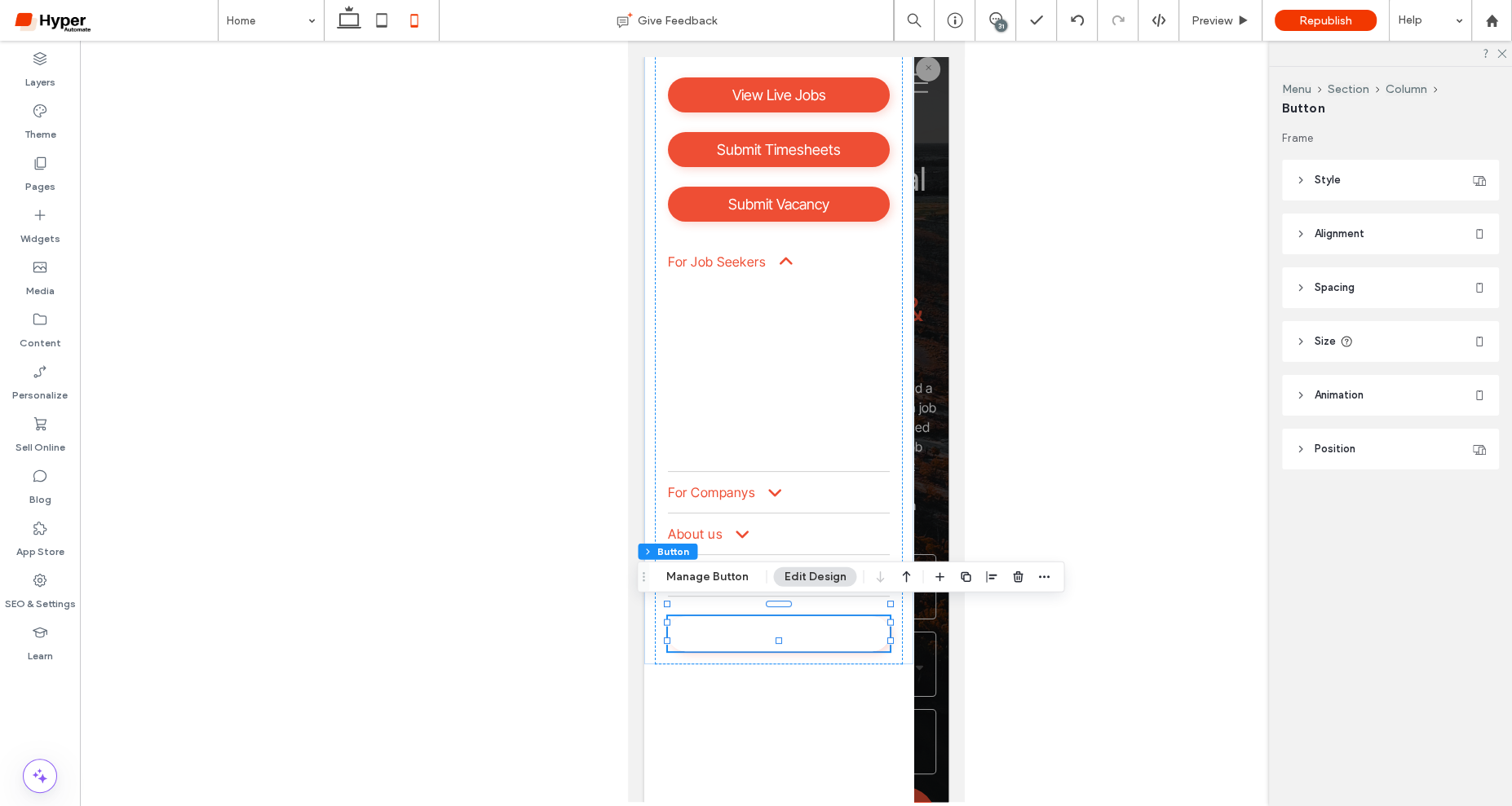
click at [1378, 174] on header "Style" at bounding box center [1390, 180] width 217 height 41
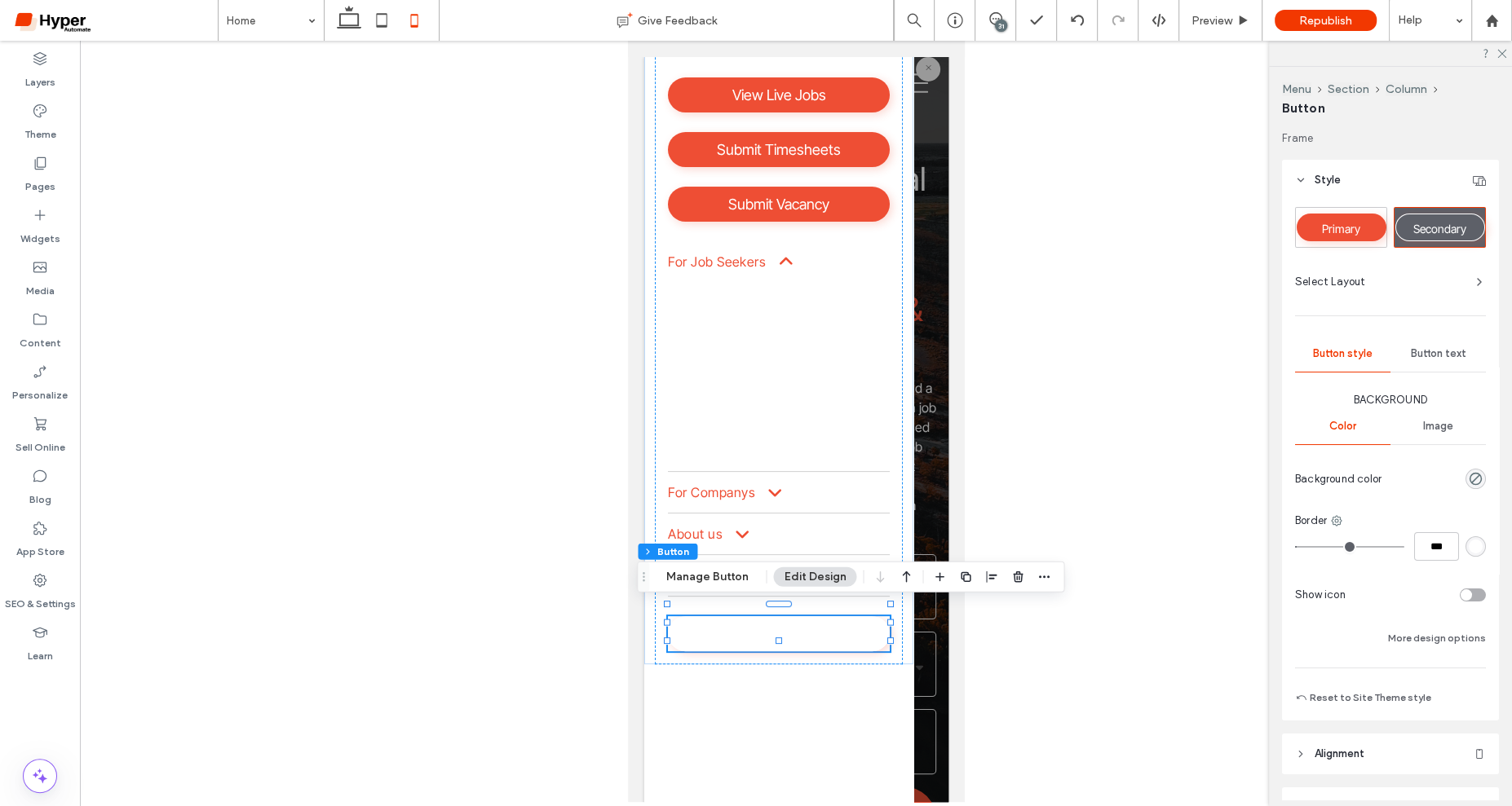
click at [1359, 233] on span "Primary" at bounding box center [1341, 229] width 39 height 14
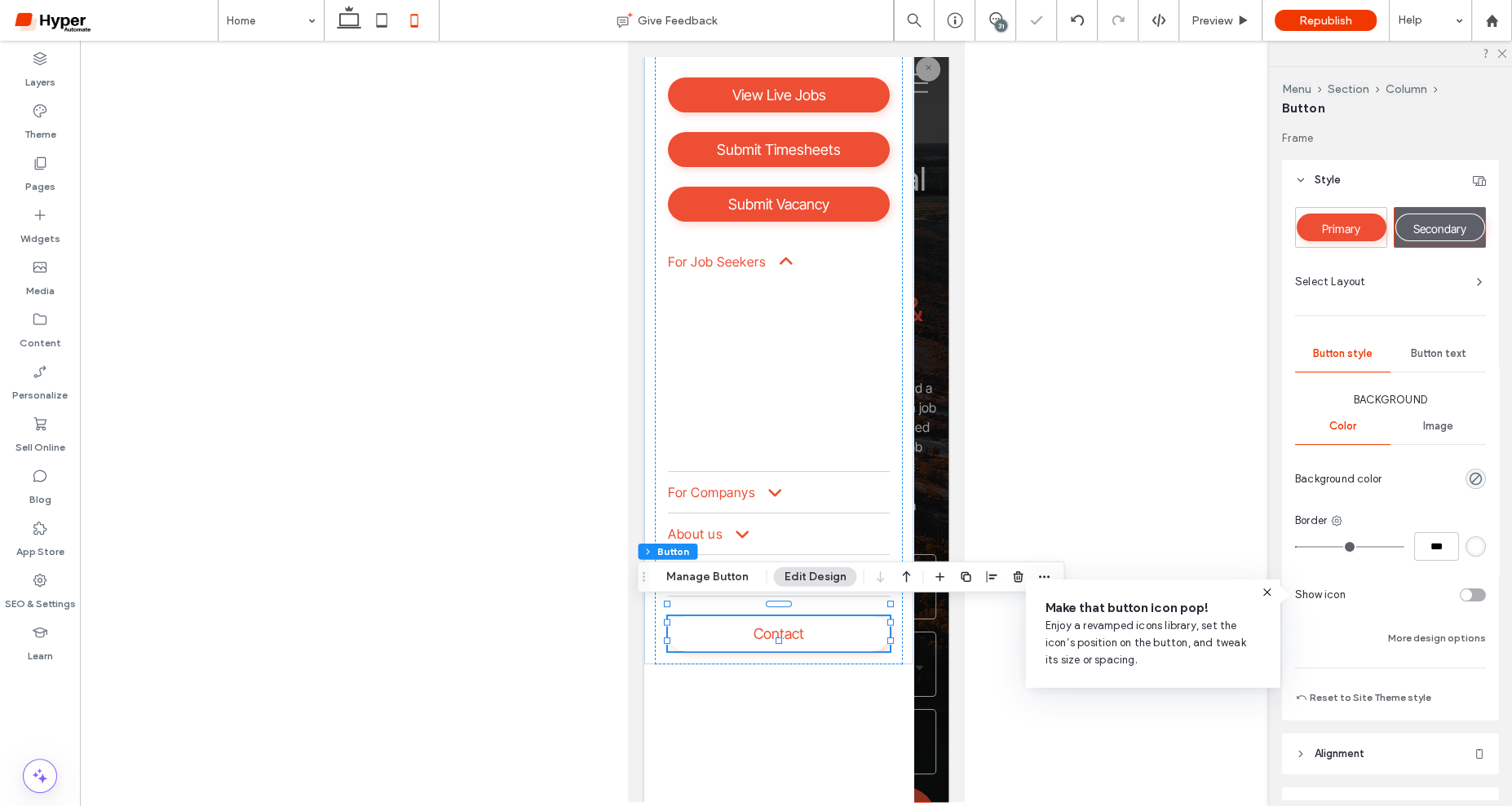
type input "*"
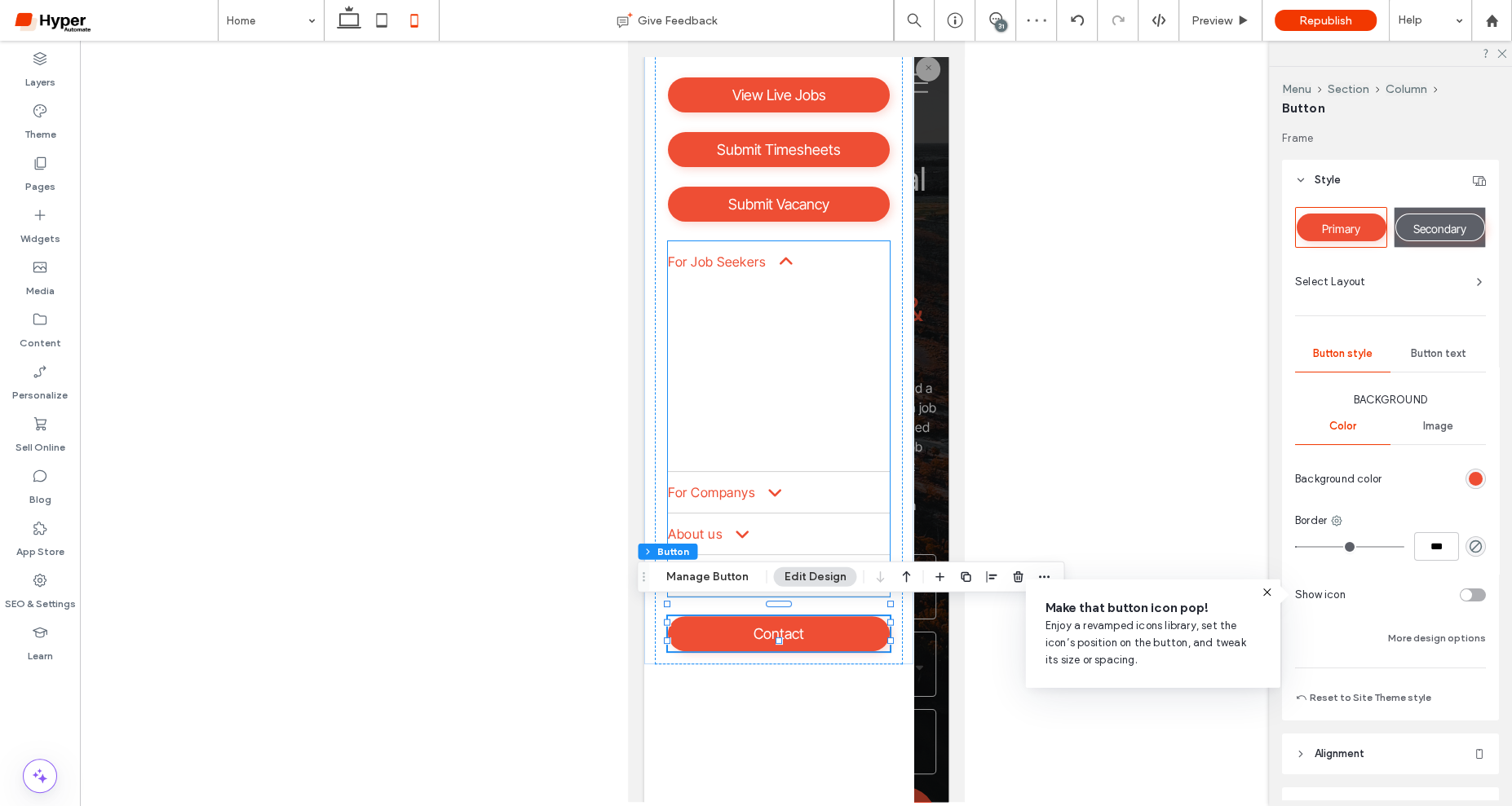
click at [754, 315] on span "Administration Jobs" at bounding box center [723, 319] width 93 height 12
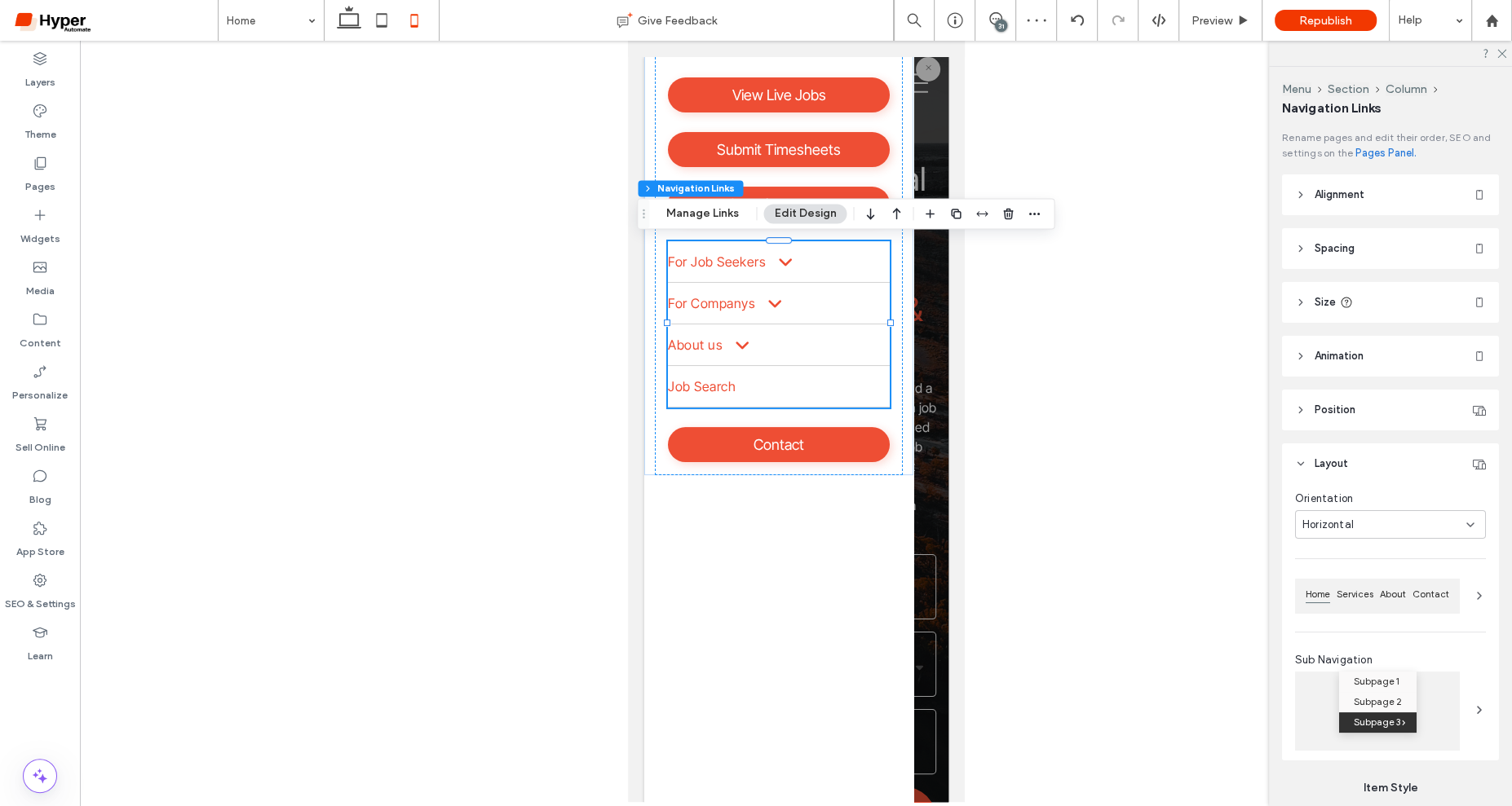
type input "*"
type input "***"
type input "****"
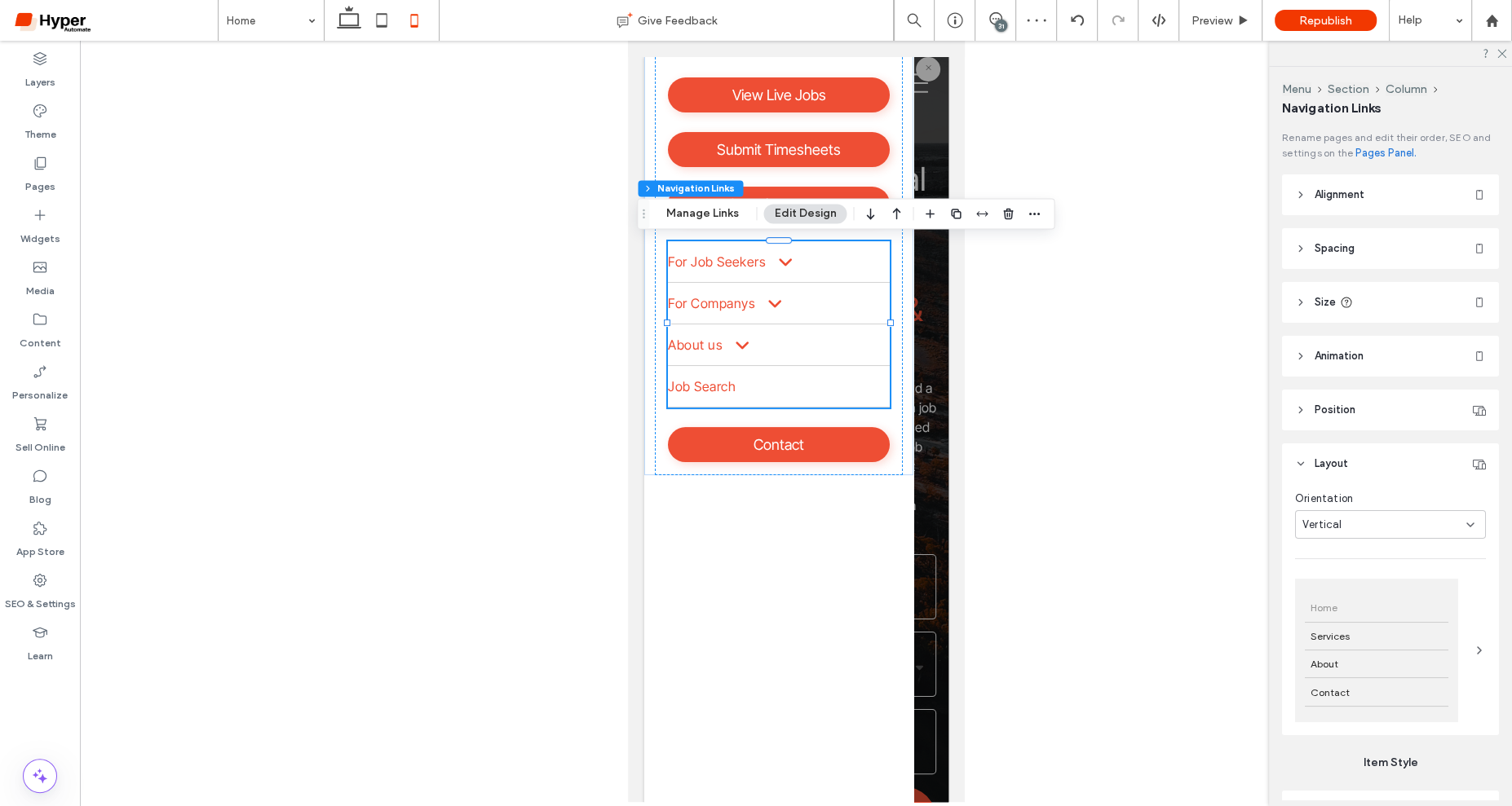
click at [837, 208] on button "Edit Design" at bounding box center [805, 214] width 84 height 20
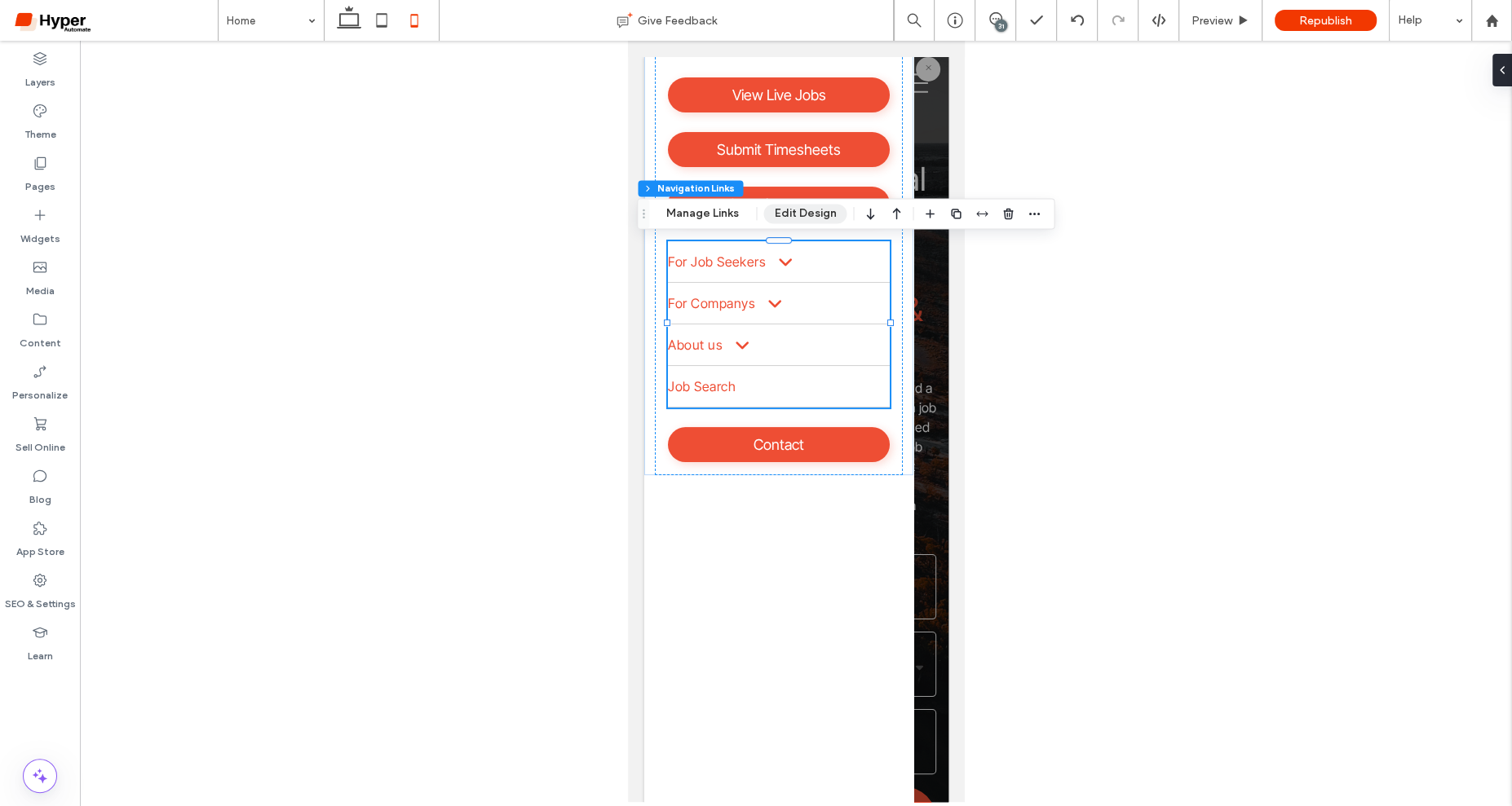
click at [837, 208] on button "Edit Design" at bounding box center [805, 214] width 84 height 20
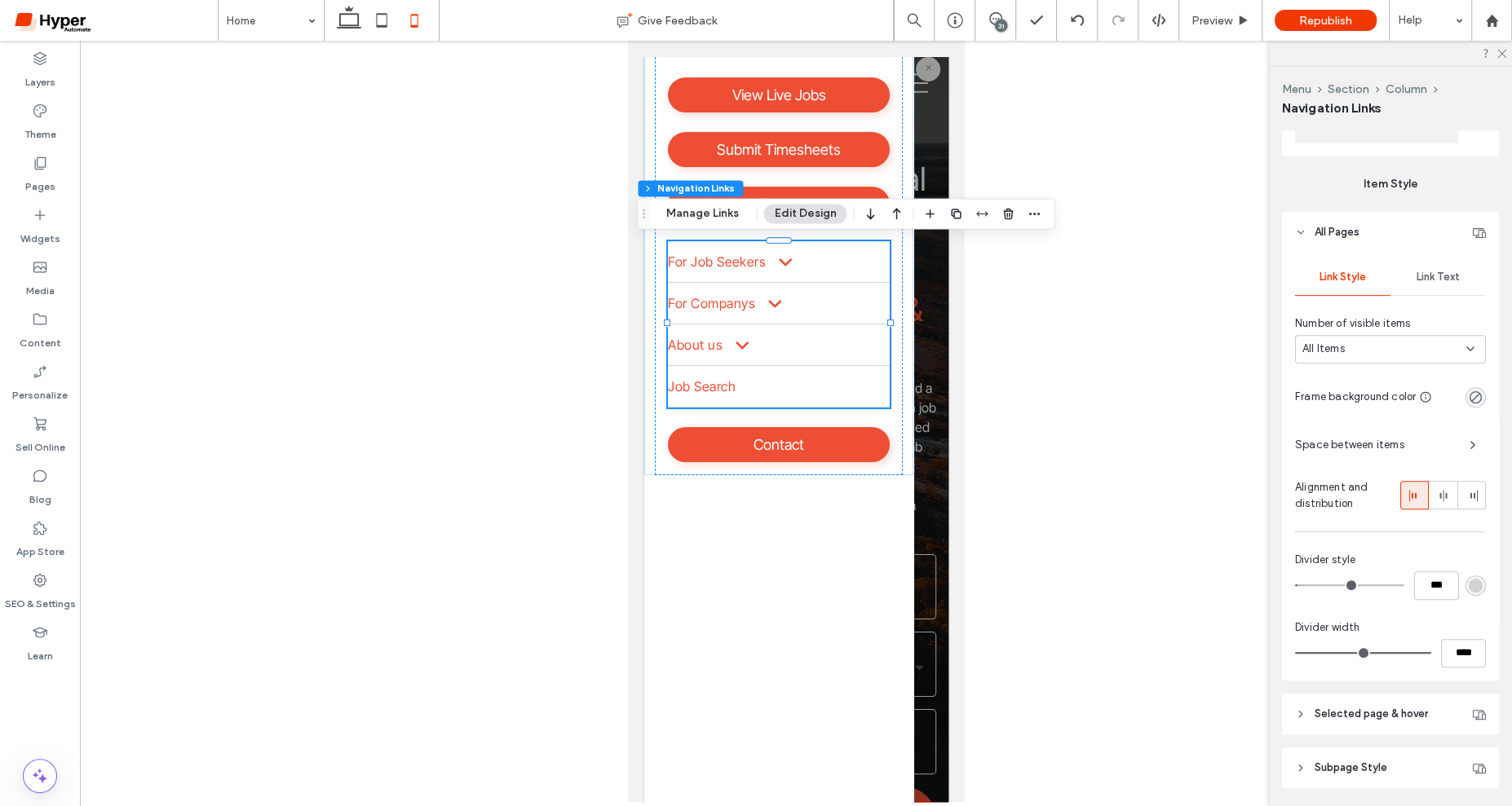
scroll to position [631, 0]
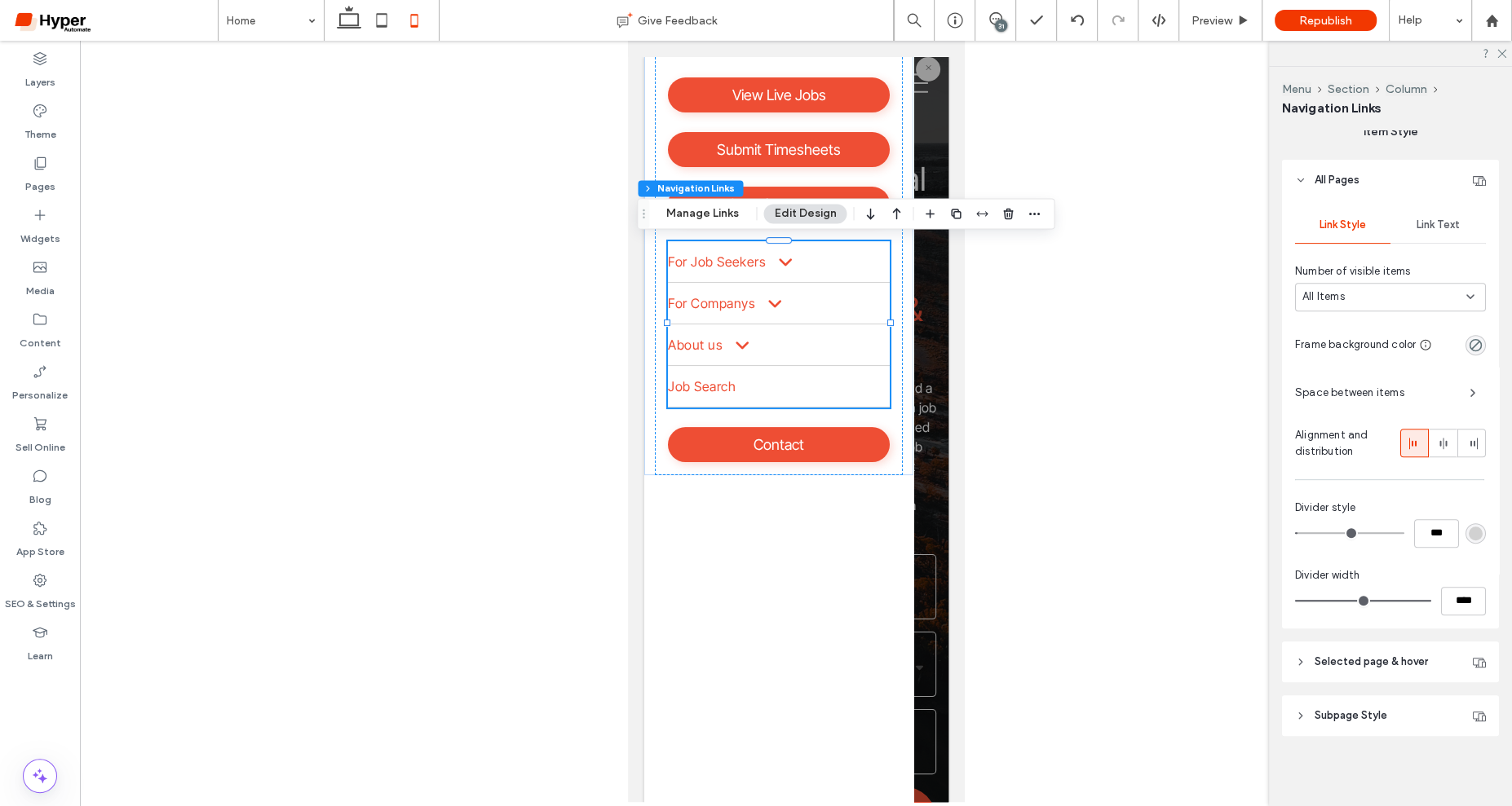
click at [1401, 663] on span "Selected page & hover" at bounding box center [1371, 662] width 113 height 16
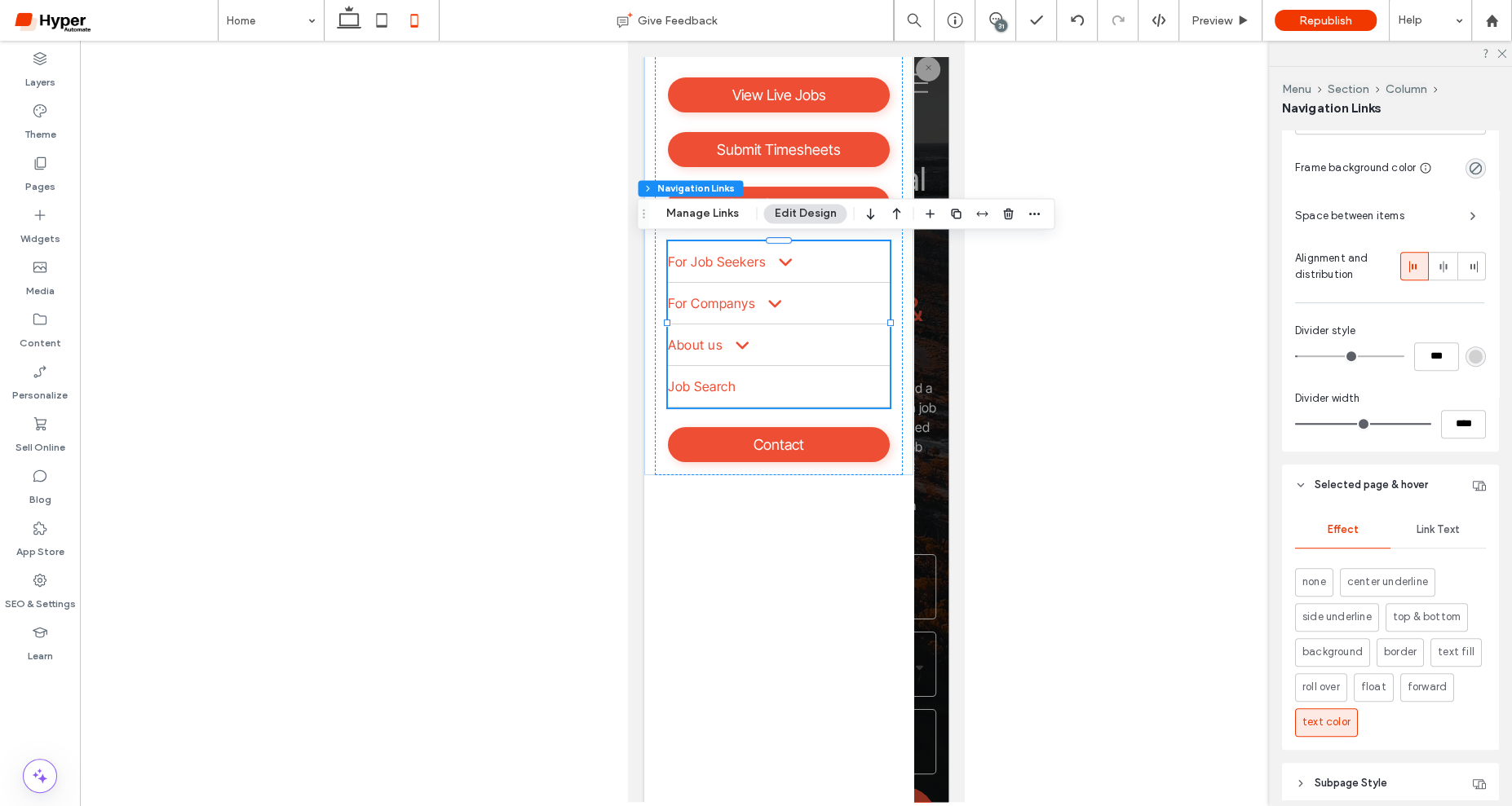
click at [1449, 528] on span "Link Text" at bounding box center [1438, 530] width 43 height 13
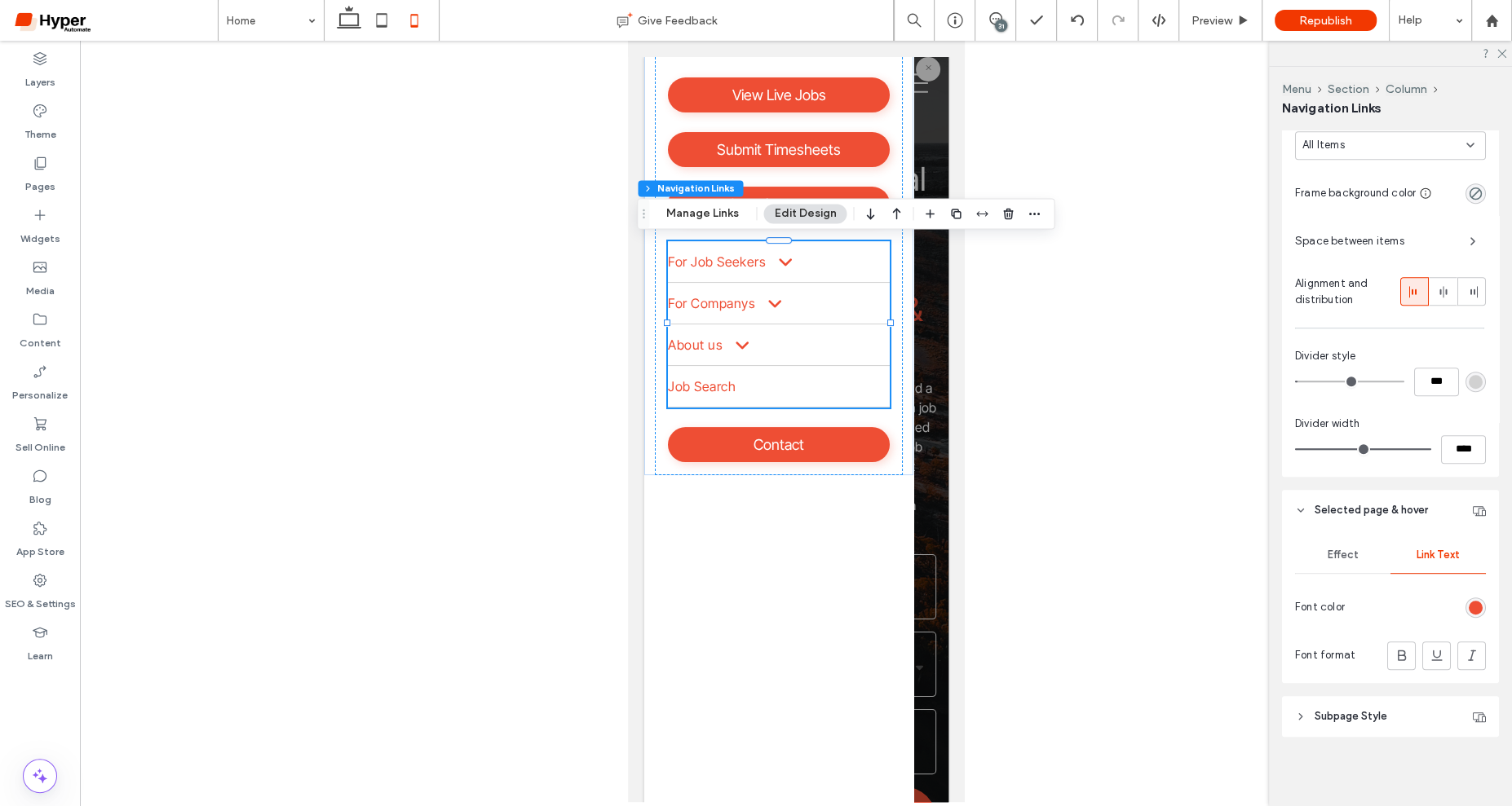
click at [1466, 600] on div "rgb(238, 78, 52)" at bounding box center [1475, 607] width 20 height 20
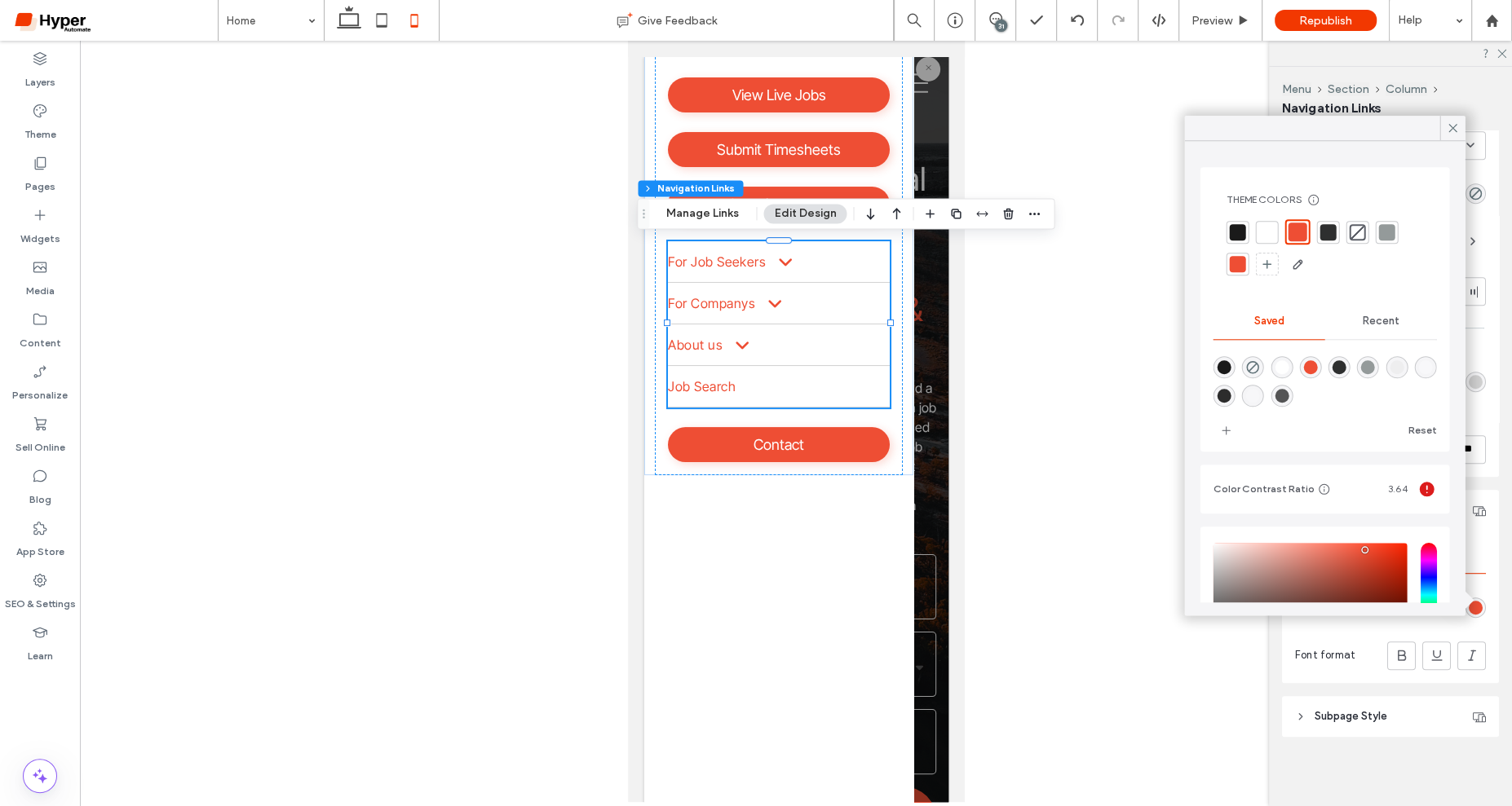
click at [1237, 229] on div at bounding box center [1238, 233] width 16 height 16
click at [779, 264] on span at bounding box center [777, 261] width 31 height 17
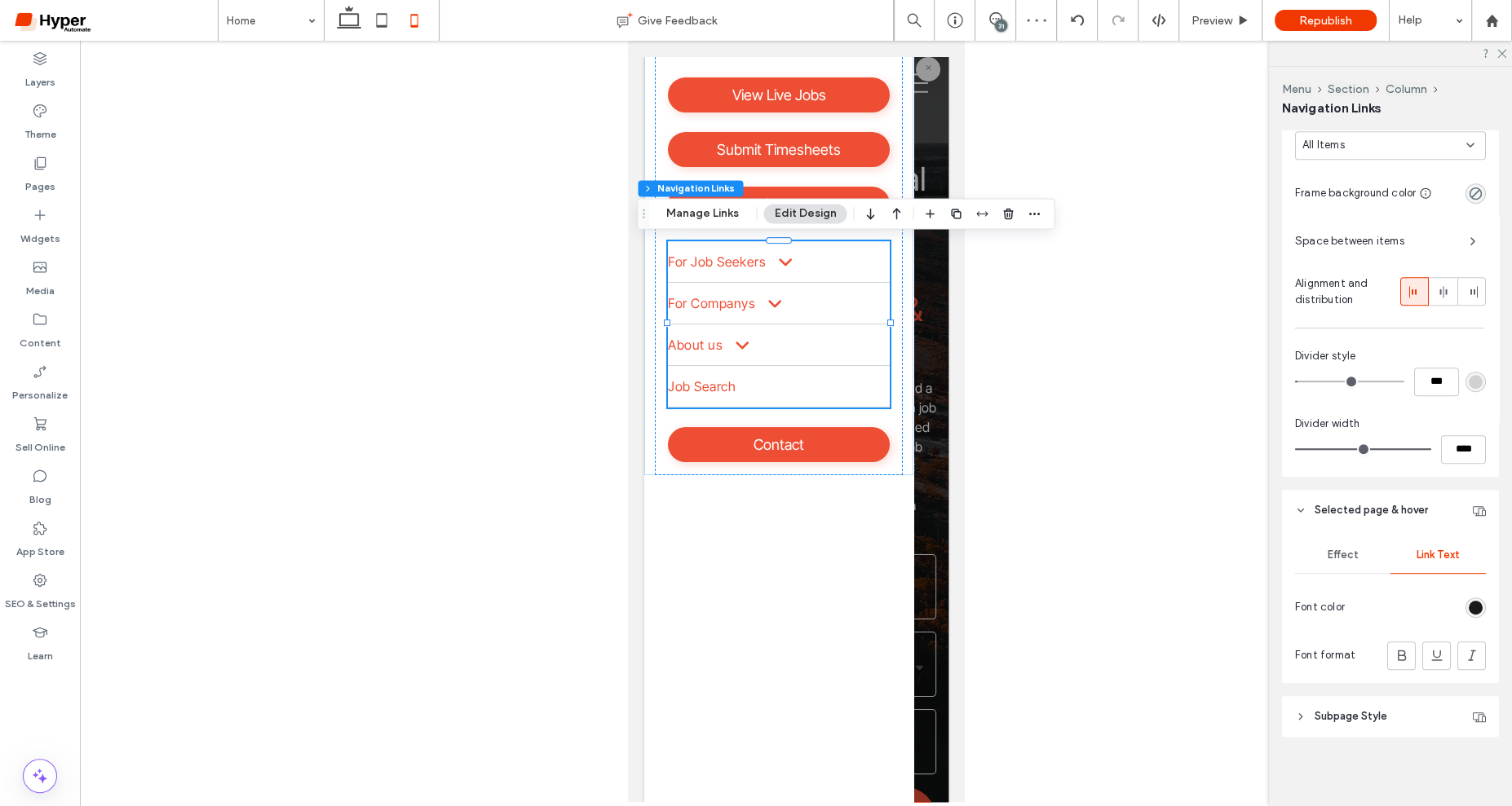
click at [1336, 722] on span "Subpage Style" at bounding box center [1351, 717] width 73 height 16
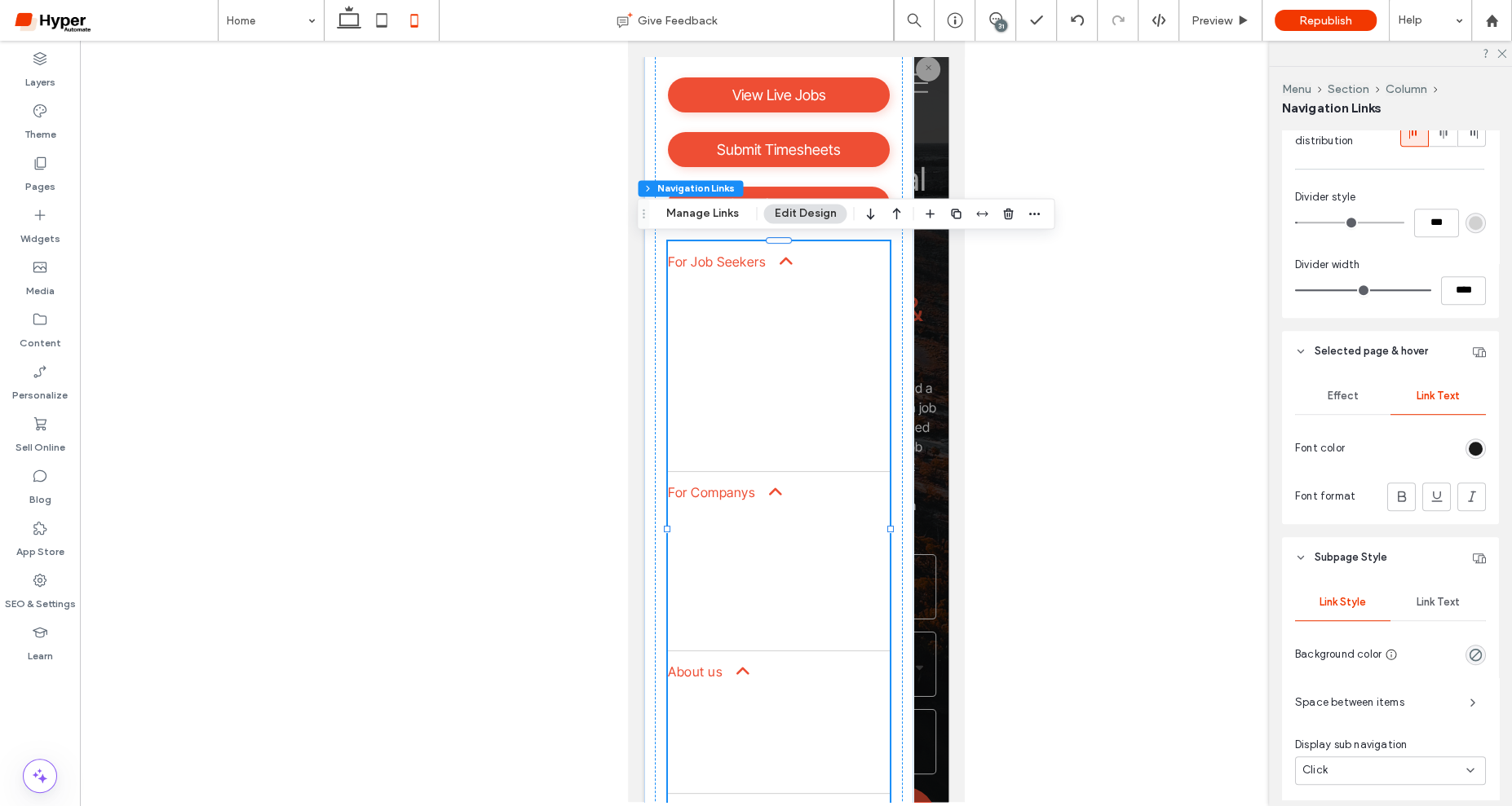
scroll to position [972, 0]
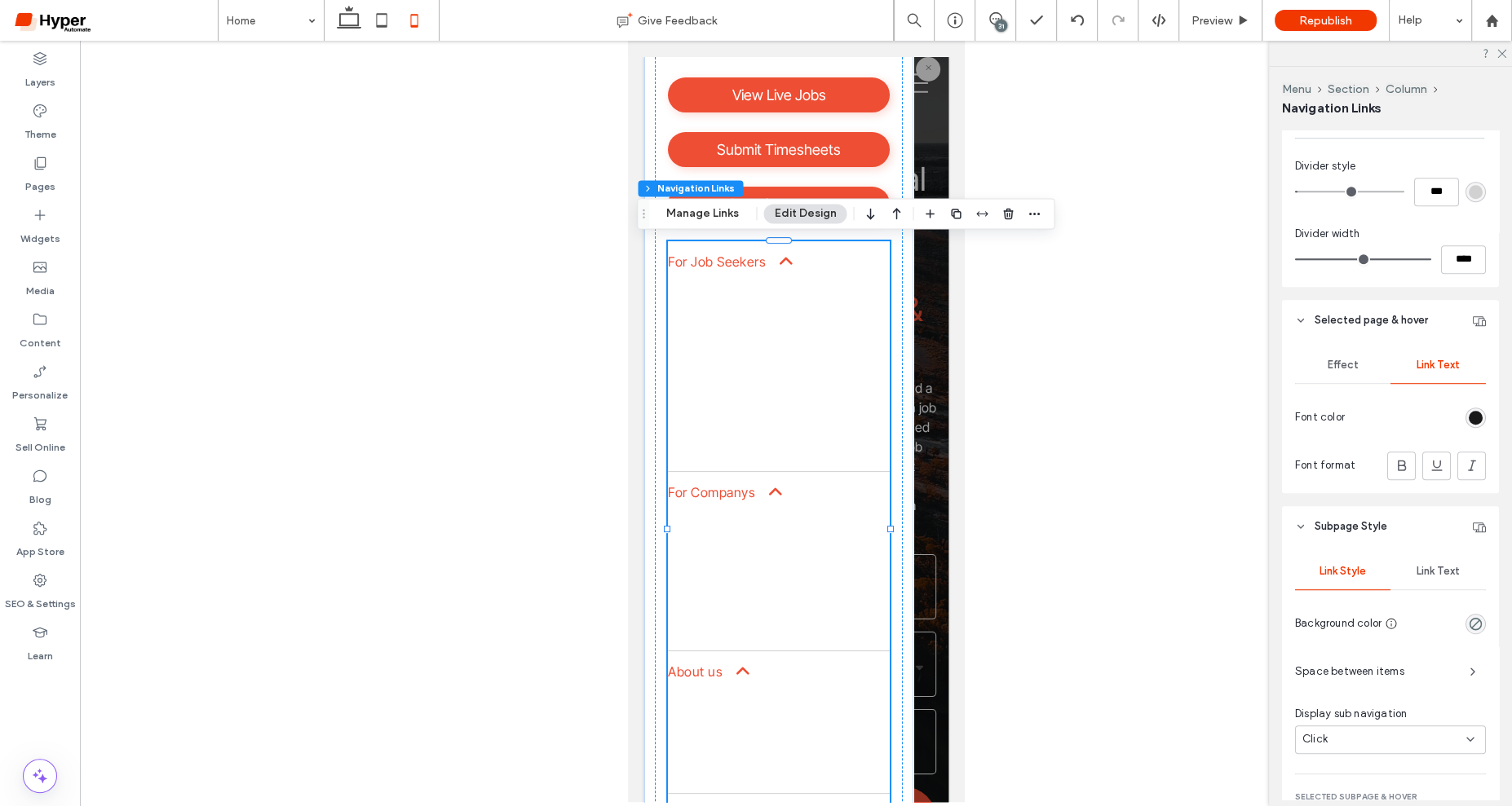
click at [1442, 569] on span "Link Text" at bounding box center [1438, 572] width 43 height 13
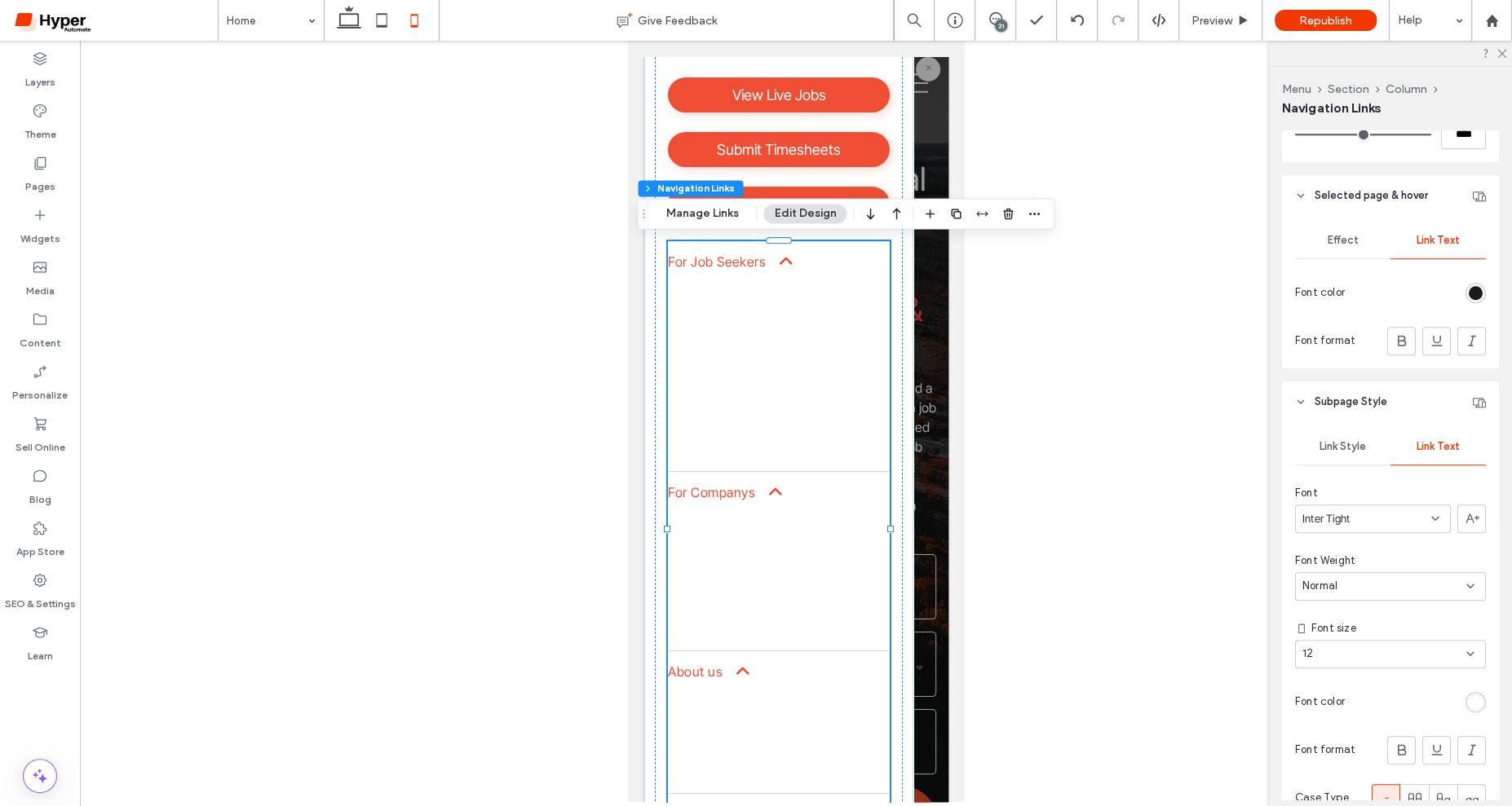
scroll to position [1228, 0]
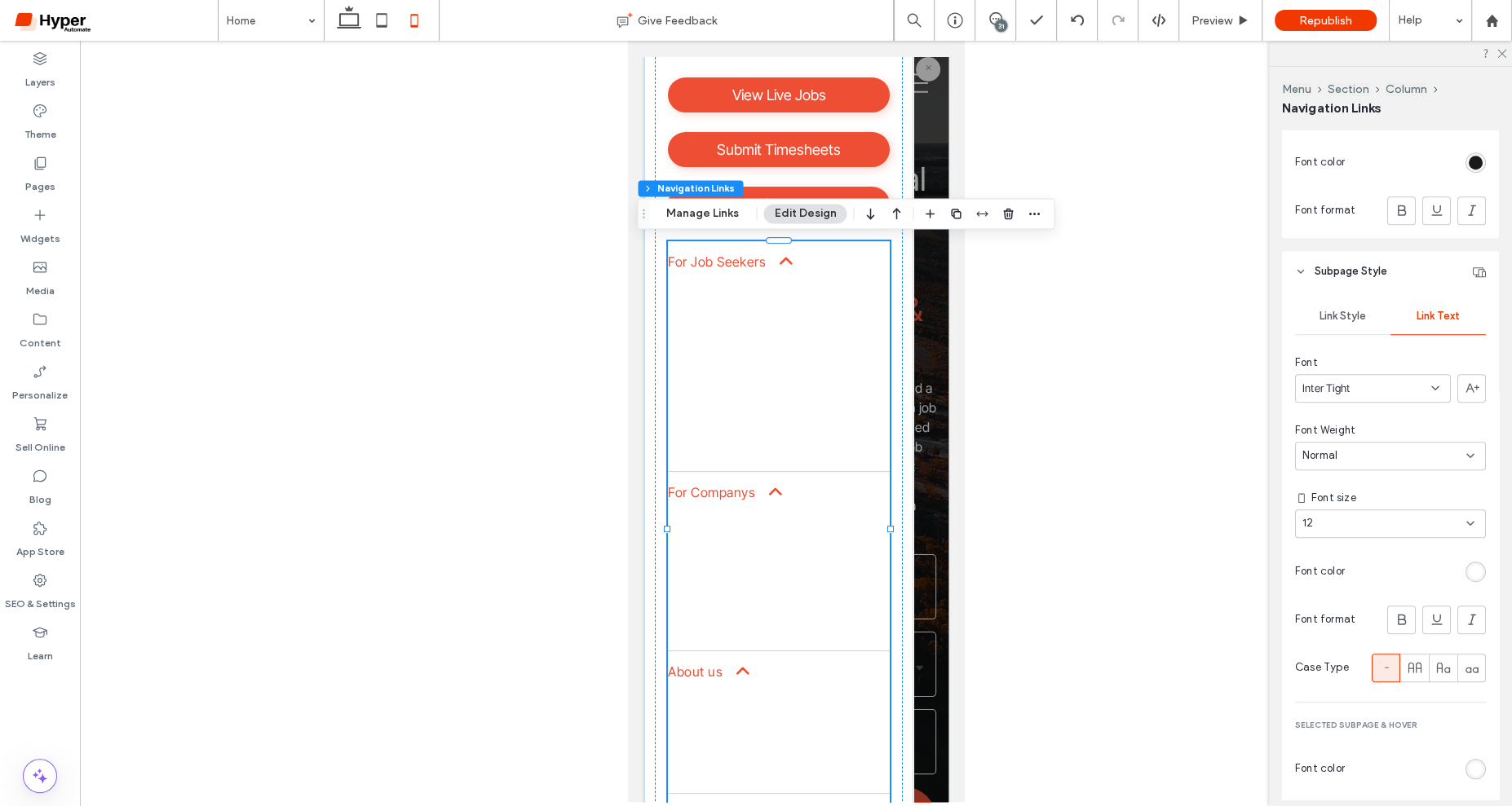
click at [1479, 573] on div "rgb(255, 255, 255)" at bounding box center [1475, 572] width 14 height 14
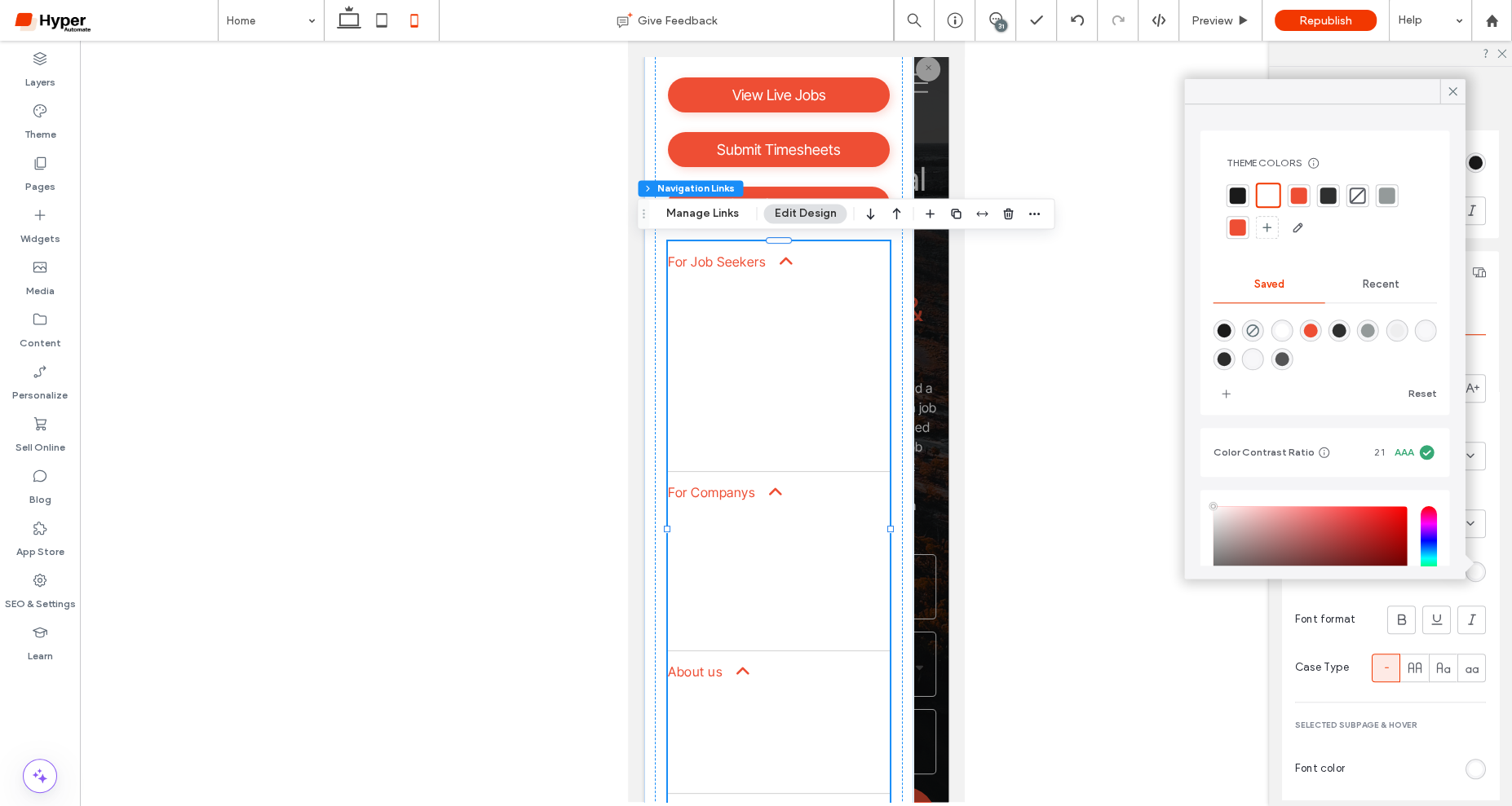
click at [1242, 229] on div at bounding box center [1238, 228] width 16 height 16
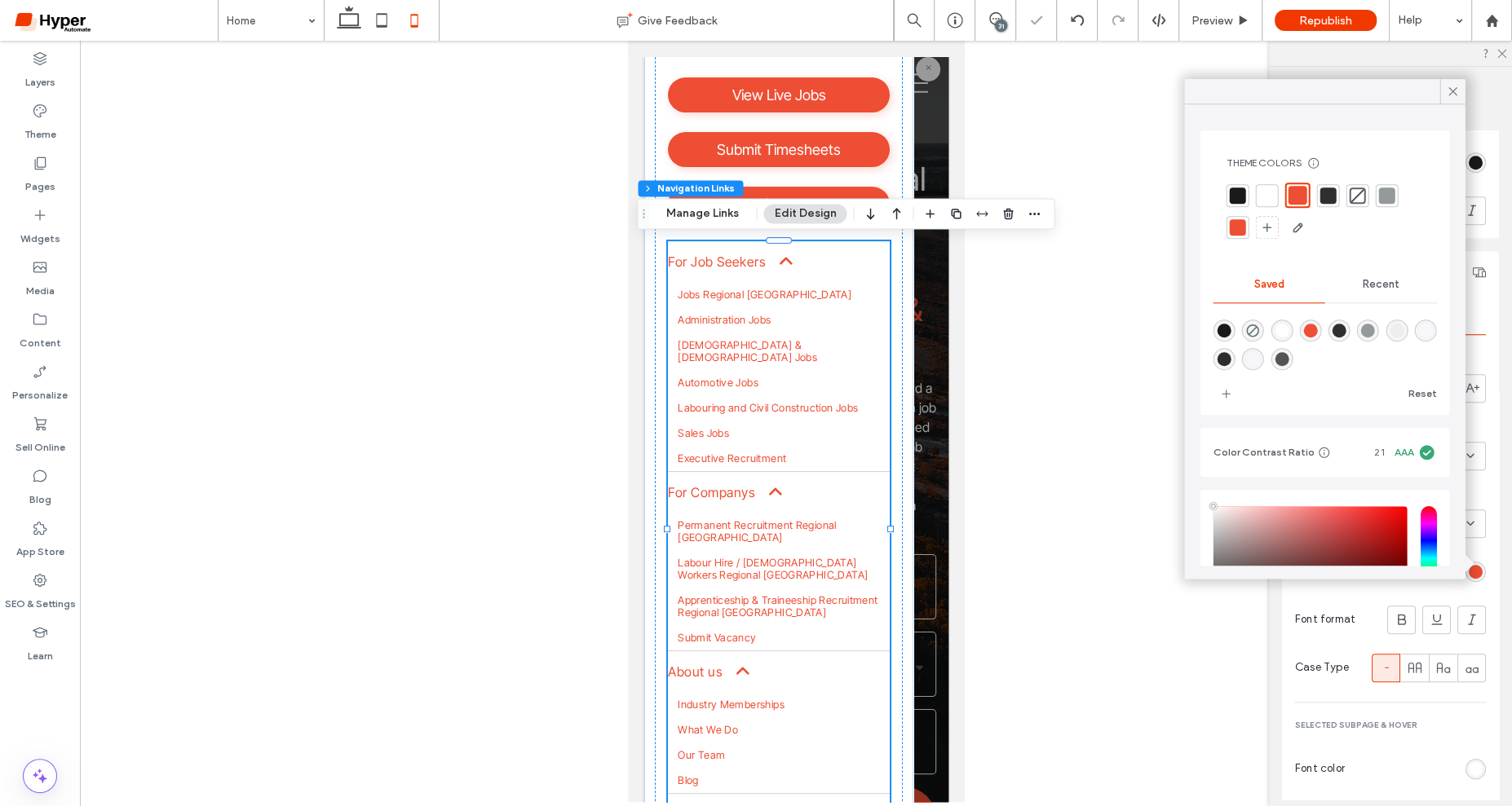
click at [1320, 196] on div at bounding box center [1328, 196] width 16 height 16
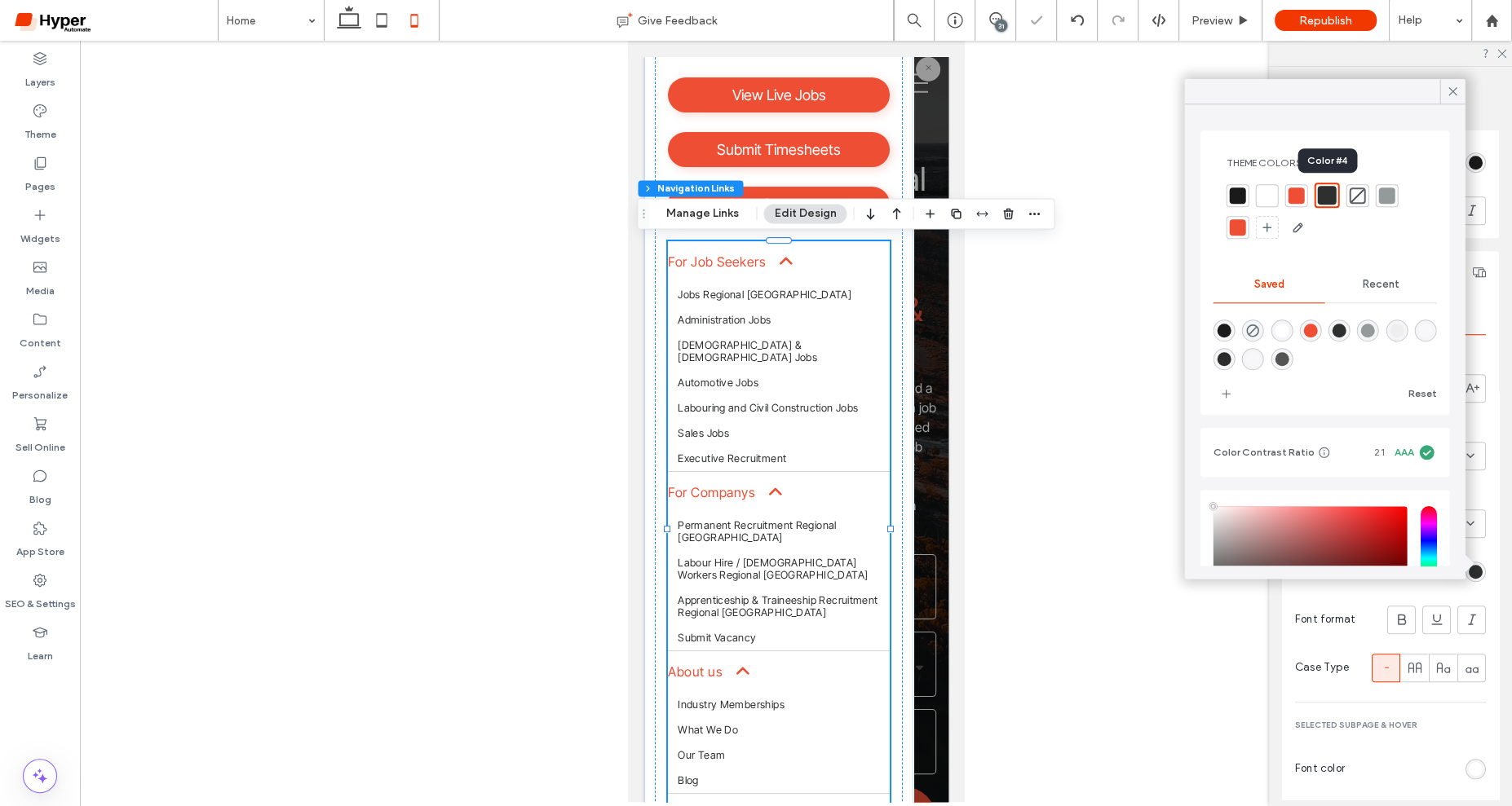
type input "*"
click at [1446, 88] on icon at bounding box center [1453, 91] width 15 height 15
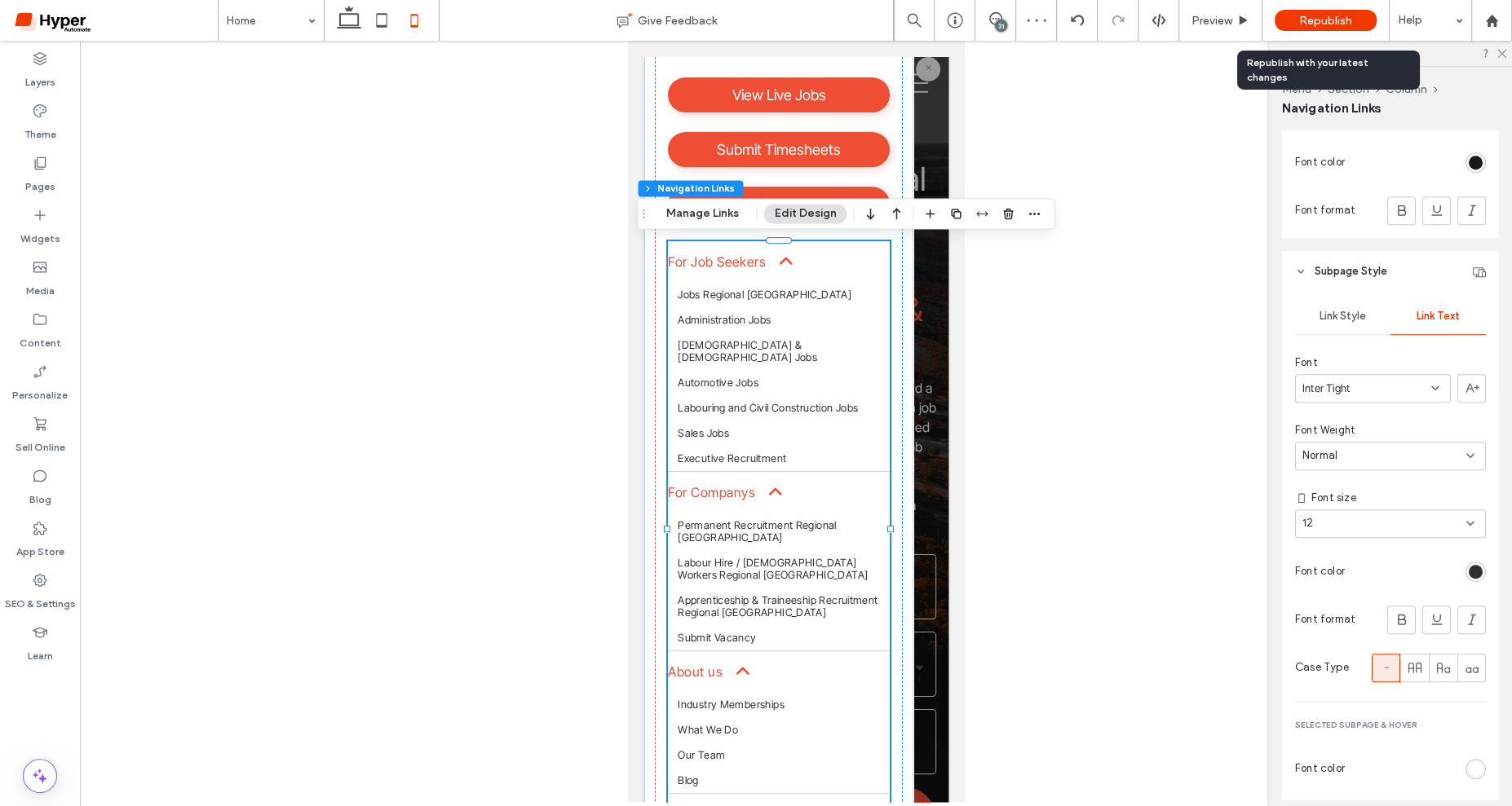
click at [1319, 21] on span "Republish" at bounding box center [1325, 20] width 53 height 14
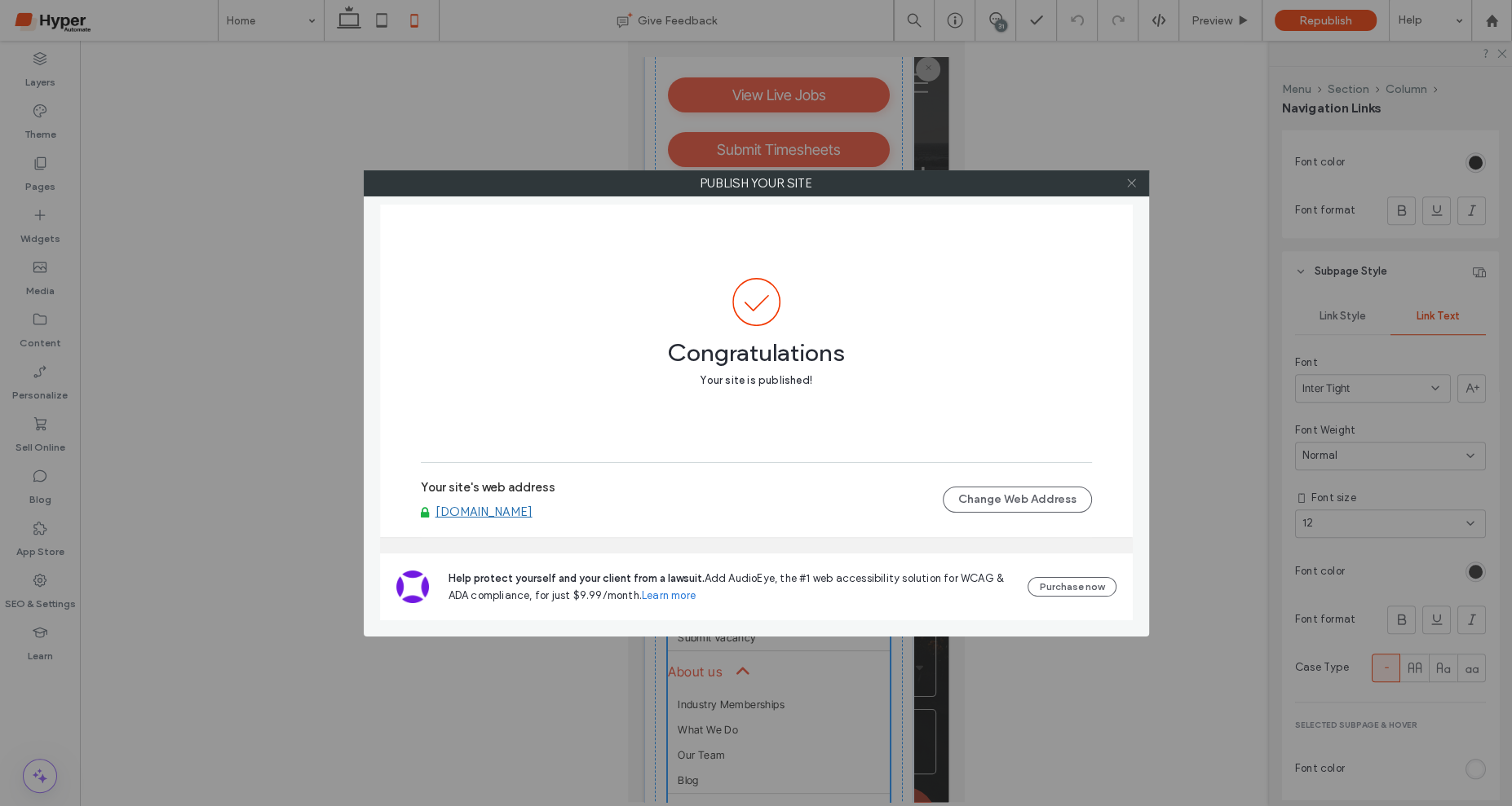
click at [1134, 185] on use at bounding box center [1131, 183] width 8 height 8
